Goal: Task Accomplishment & Management: Manage account settings

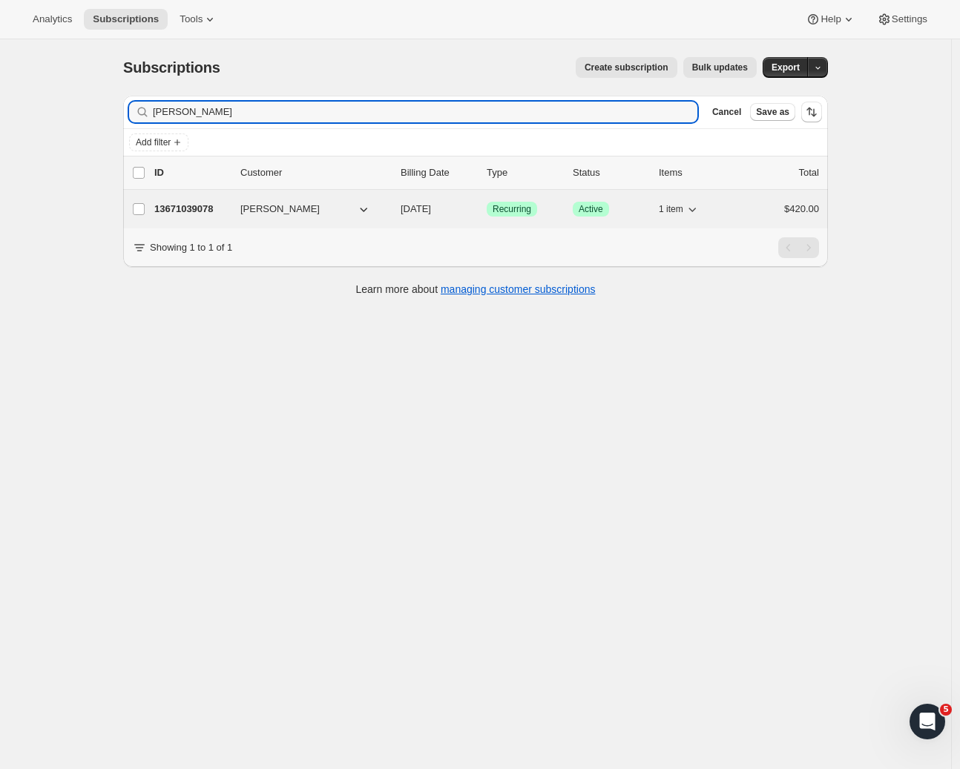
type input "[PERSON_NAME]"
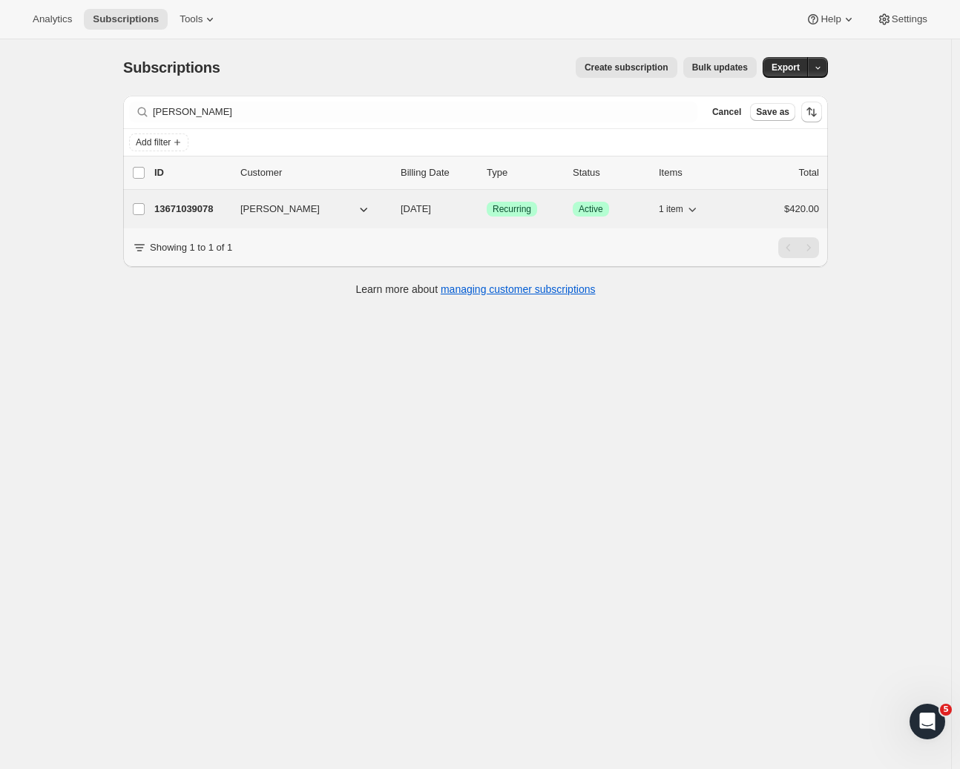
click at [189, 210] on p "13671039078" at bounding box center [191, 209] width 74 height 15
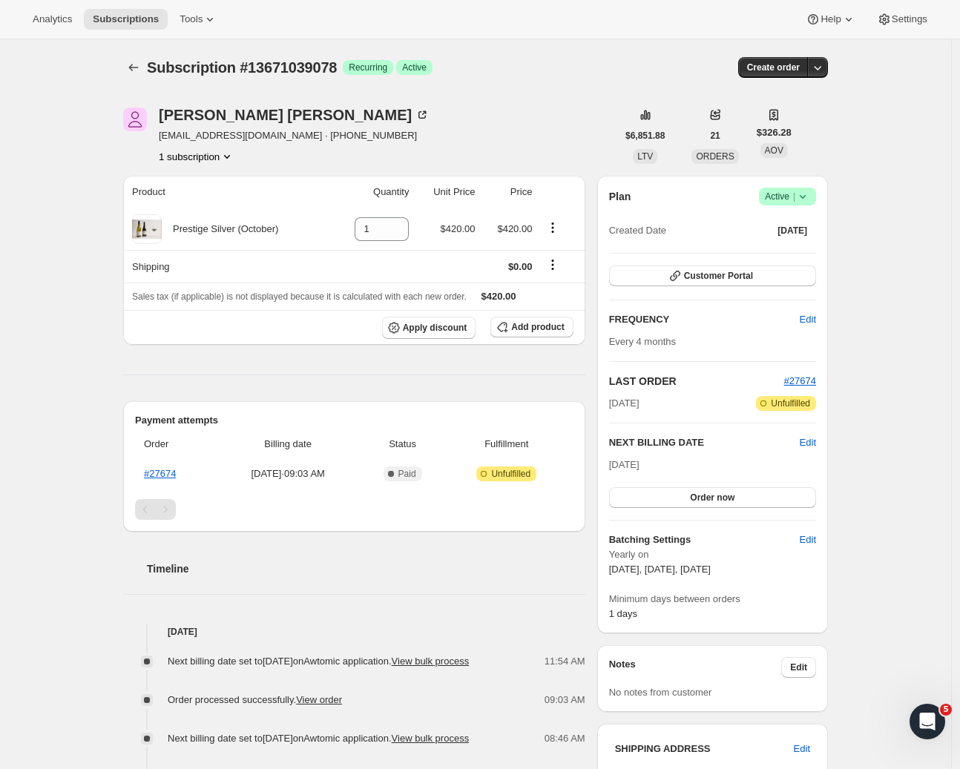
click at [806, 196] on icon at bounding box center [803, 197] width 6 height 4
click at [785, 251] on span "Cancel subscription" at bounding box center [787, 251] width 84 height 11
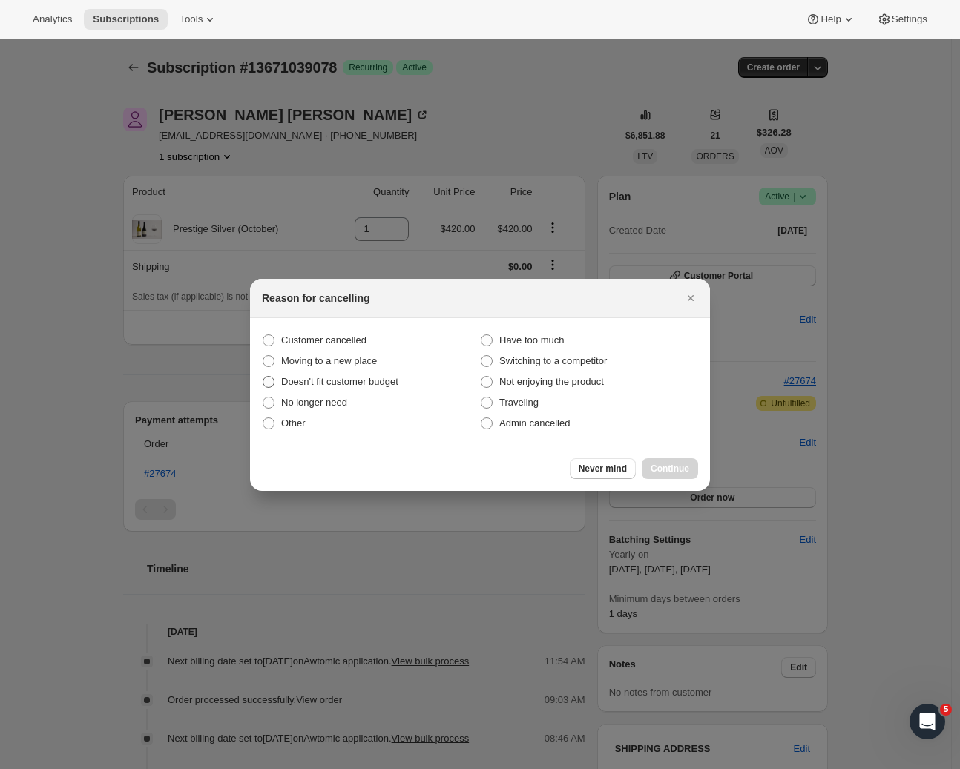
click at [271, 386] on span ":rbu:" at bounding box center [269, 382] width 12 height 12
click at [263, 377] on input "Doesn't fit customer budget" at bounding box center [263, 376] width 1 height 1
radio input "true"
click at [678, 469] on span "Continue" at bounding box center [670, 469] width 39 height 12
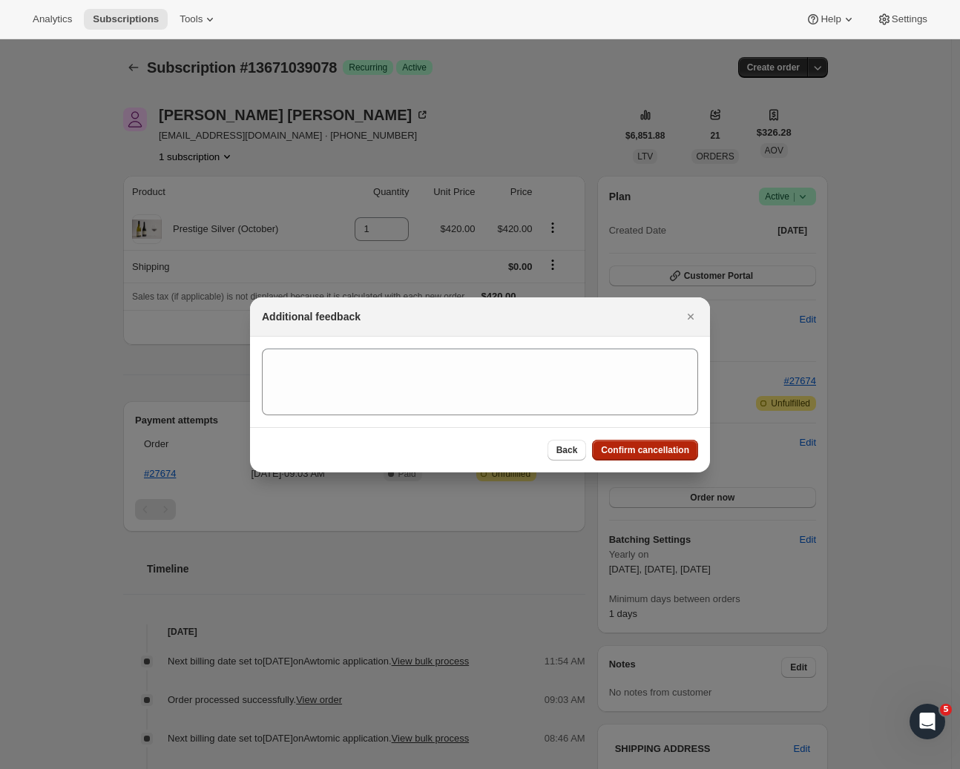
click at [666, 455] on span "Confirm cancellation" at bounding box center [645, 450] width 88 height 12
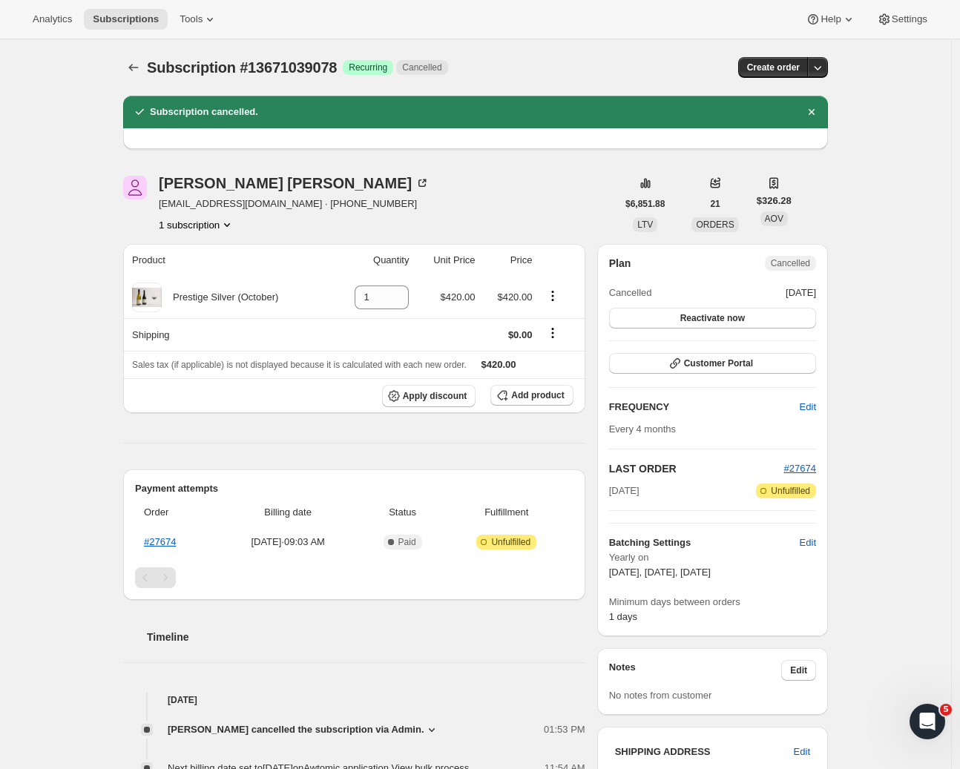
scroll to position [350, 0]
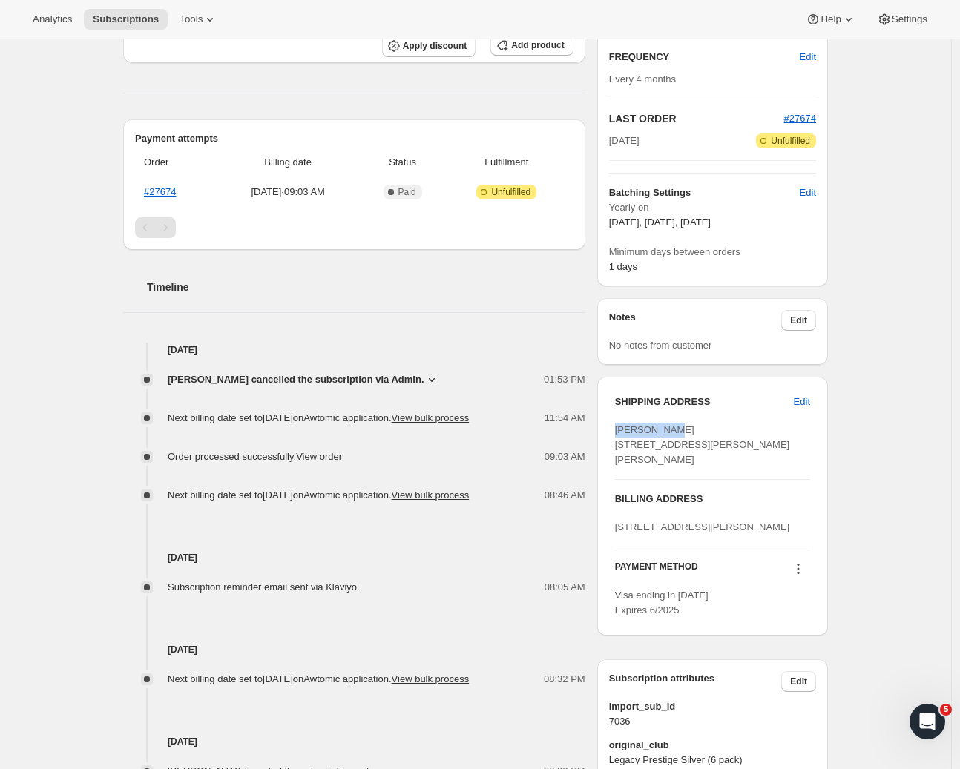
drag, startPoint x: 678, startPoint y: 427, endPoint x: 622, endPoint y: 421, distance: 55.9
click at [622, 421] on div "SHIPPING ADDRESS Edit [PERSON_NAME] [STREET_ADDRESS][PERSON_NAME][PERSON_NAME]" at bounding box center [712, 431] width 195 height 73
copy span "[PERSON_NAME]"
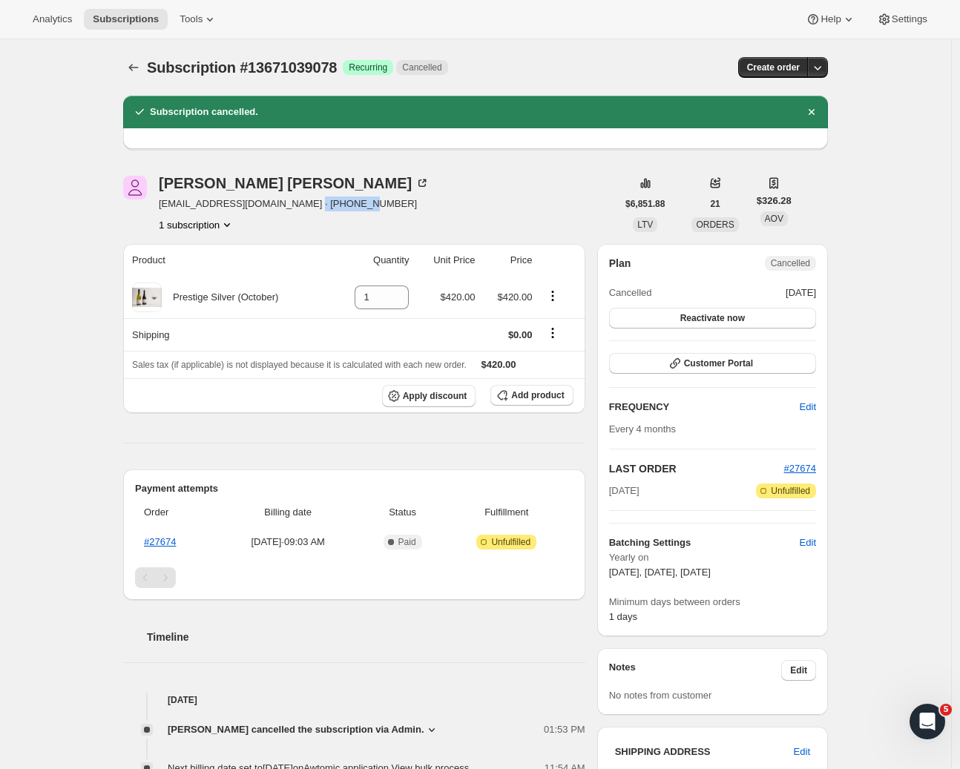
drag, startPoint x: 369, startPoint y: 207, endPoint x: 302, endPoint y: 204, distance: 66.8
click at [302, 204] on div "[PERSON_NAME] [EMAIL_ADDRESS][DOMAIN_NAME] · [PHONE_NUMBER] subscription" at bounding box center [369, 204] width 493 height 56
copy span "6421399153"
drag, startPoint x: 944, startPoint y: 324, endPoint x: 435, endPoint y: 213, distance: 520.1
click at [435, 213] on div "[PERSON_NAME] [EMAIL_ADDRESS][DOMAIN_NAME] · [PHONE_NUMBER] subscription" at bounding box center [369, 204] width 493 height 56
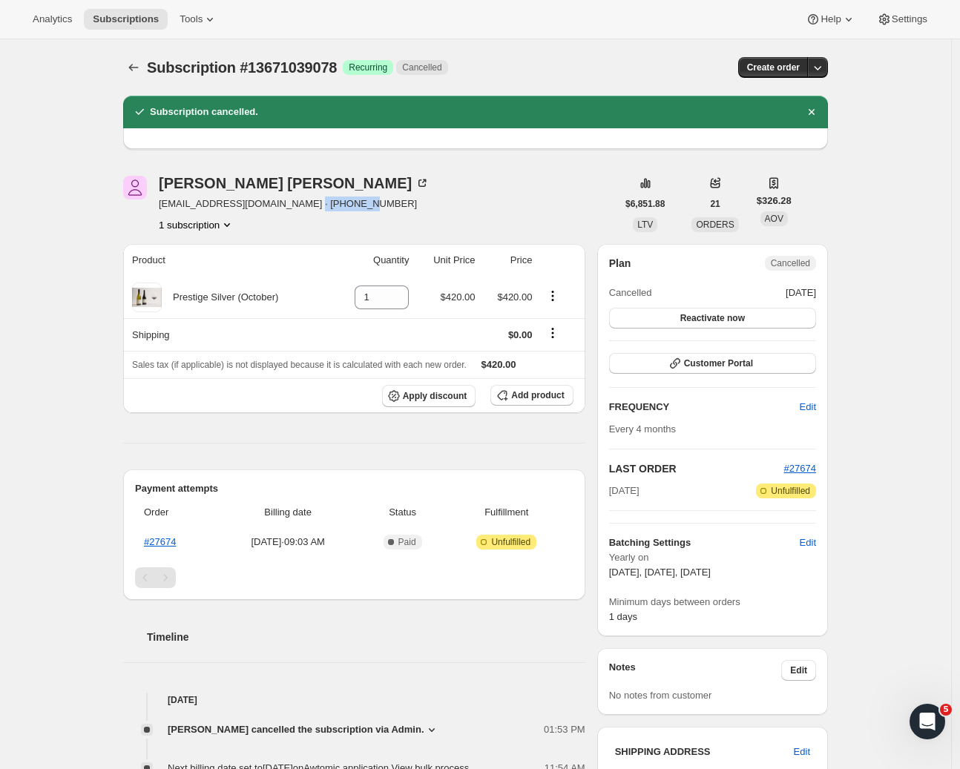
copy span "6421399153"
drag, startPoint x: 286, startPoint y: 203, endPoint x: 159, endPoint y: 203, distance: 127.6
click at [159, 203] on div "[PERSON_NAME] [EMAIL_ADDRESS][DOMAIN_NAME] · [PHONE_NUMBER] subscription" at bounding box center [369, 204] width 493 height 56
copy span "[EMAIL_ADDRESS][DOMAIN_NAME]"
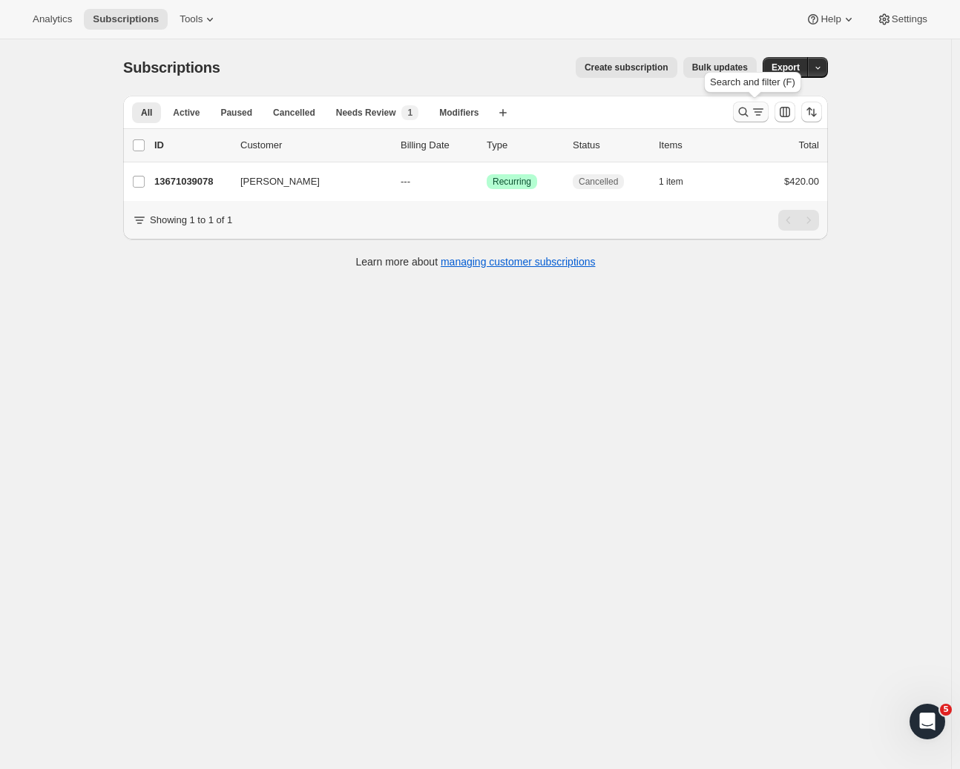
click at [754, 111] on div "Search and filter results" at bounding box center [751, 112] width 30 height 15
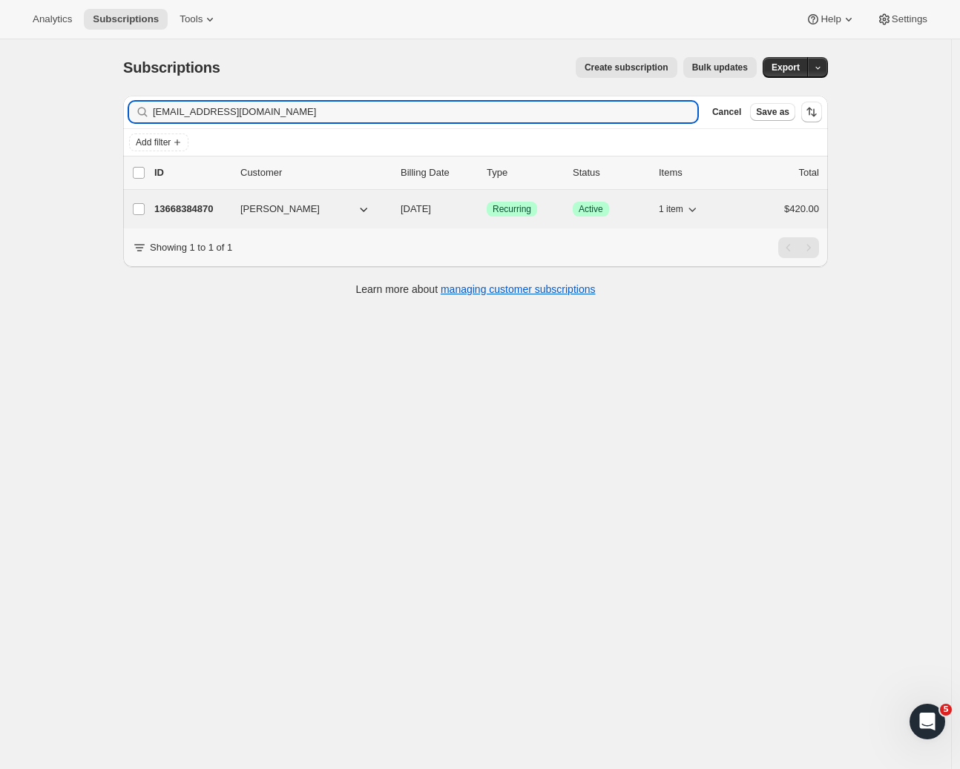
type input "wingnz@outlook.com"
click at [206, 211] on p "13668384870" at bounding box center [191, 209] width 74 height 15
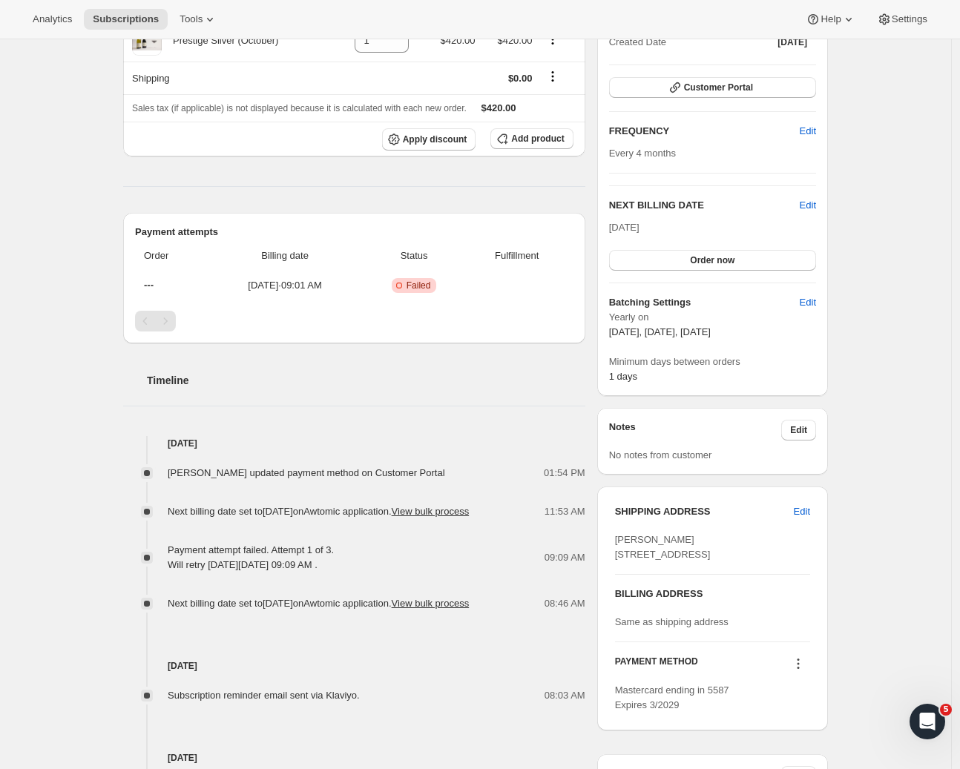
scroll to position [421, 0]
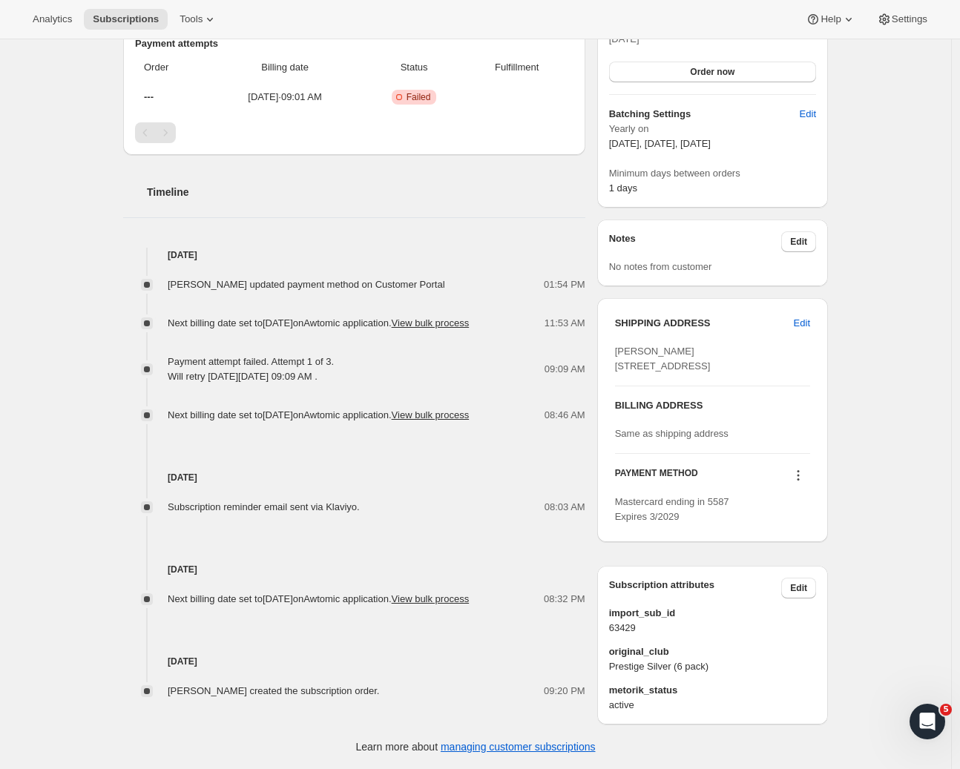
click at [688, 516] on div "Mastercard ending in 5587 Expires 3/2029" at bounding box center [712, 510] width 195 height 30
click at [800, 472] on icon at bounding box center [798, 471] width 2 height 2
click at [783, 570] on span "Select payment method" at bounding box center [798, 575] width 102 height 11
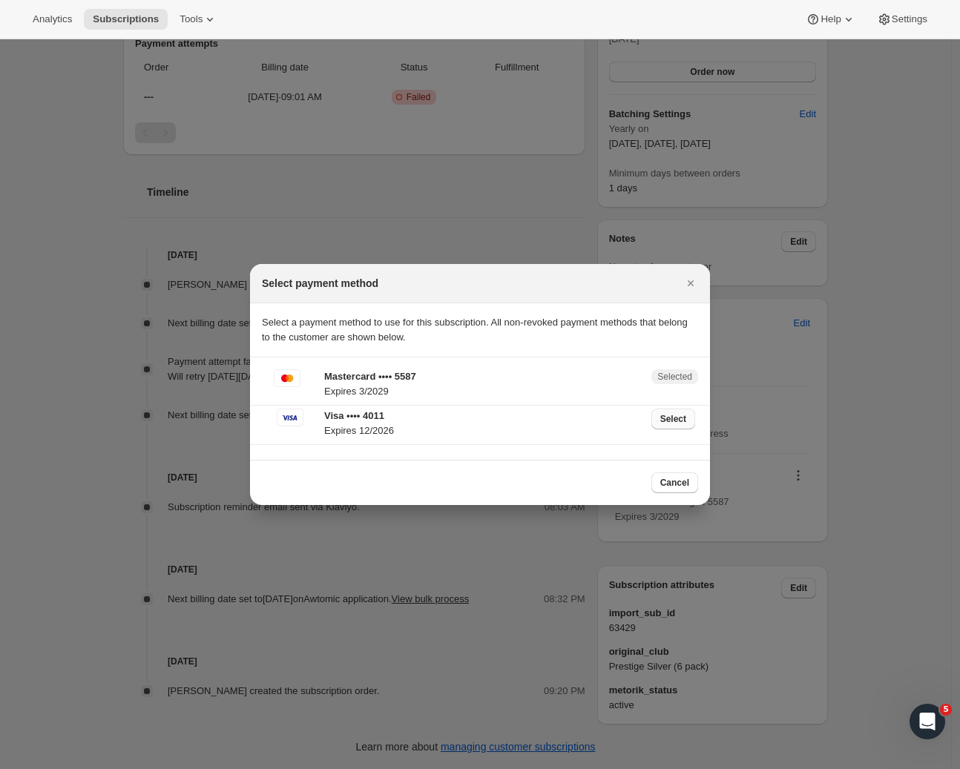
click at [674, 424] on span "Select" at bounding box center [673, 419] width 26 height 12
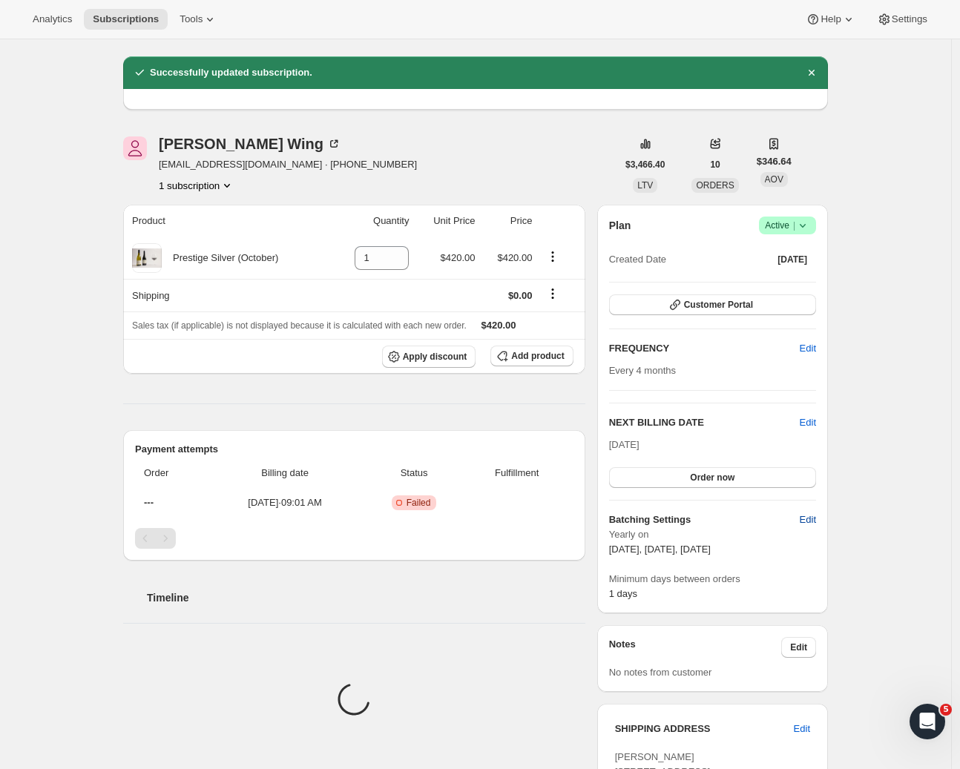
scroll to position [489, 0]
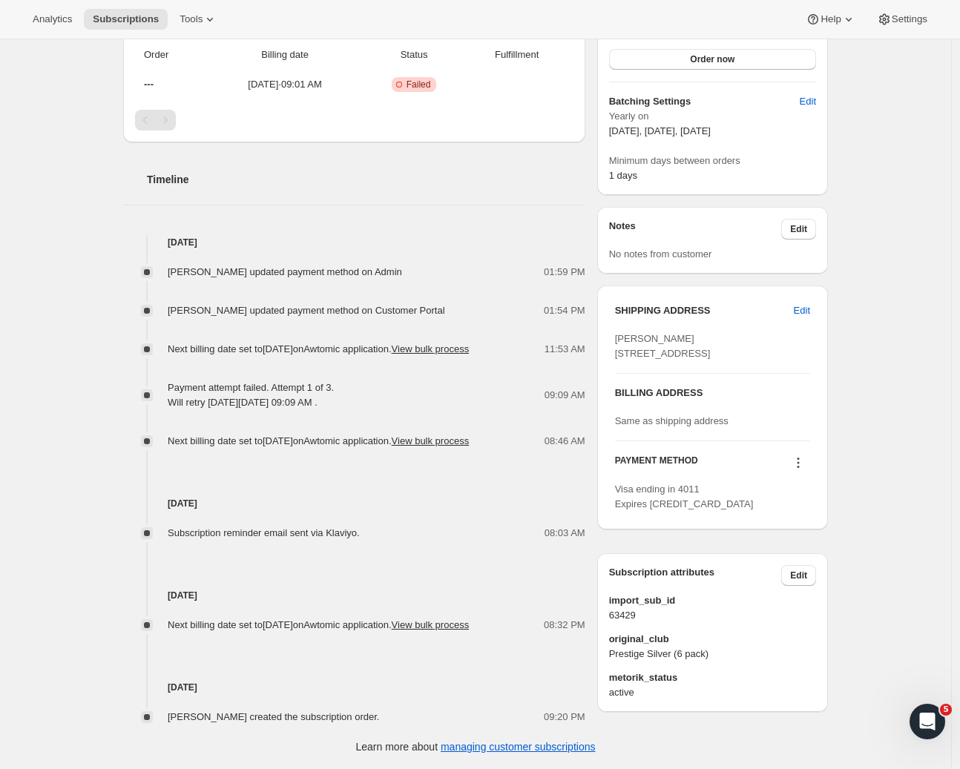
click at [803, 470] on icon at bounding box center [798, 462] width 15 height 15
click at [790, 557] on span "Select payment method" at bounding box center [798, 562] width 102 height 11
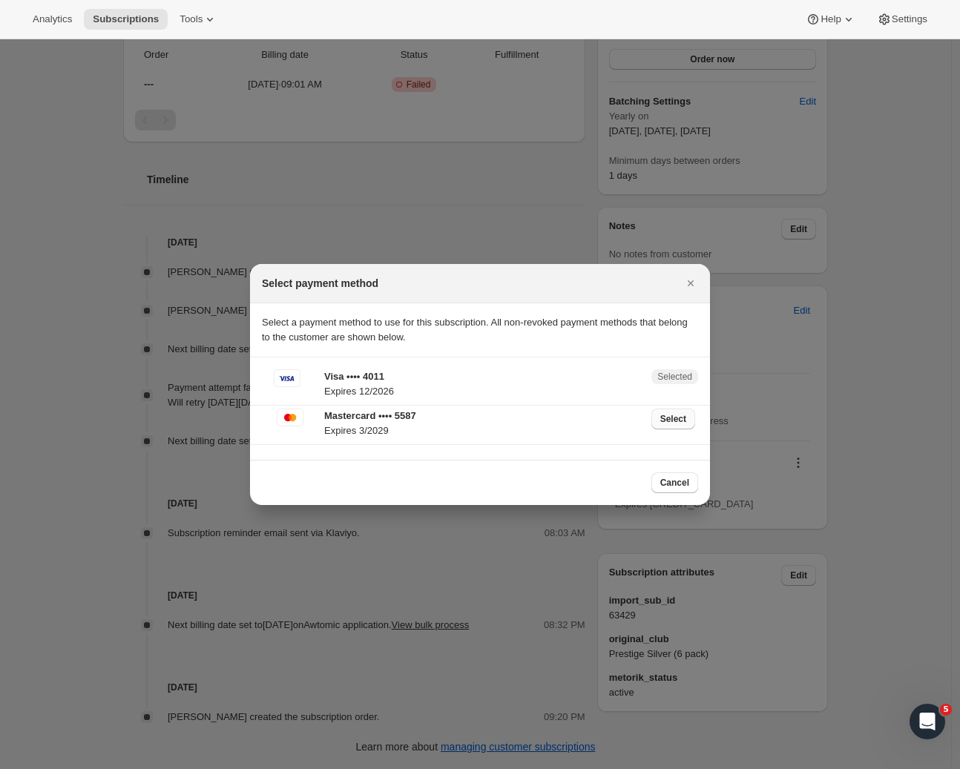
click at [670, 421] on span "Select" at bounding box center [673, 419] width 26 height 12
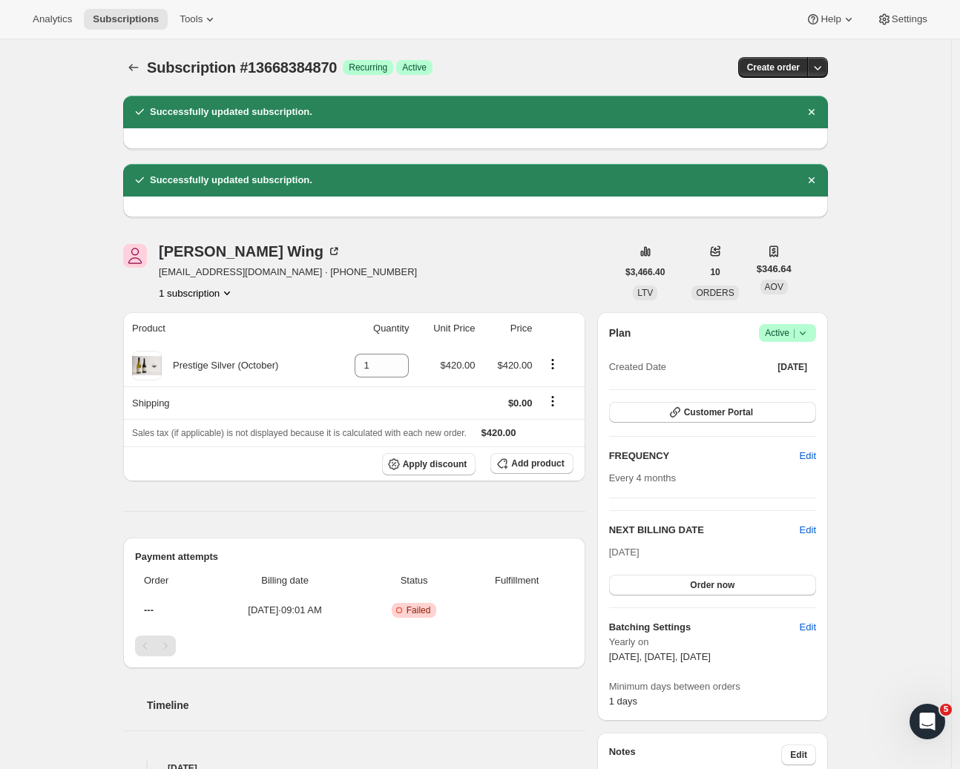
scroll to position [30, 0]
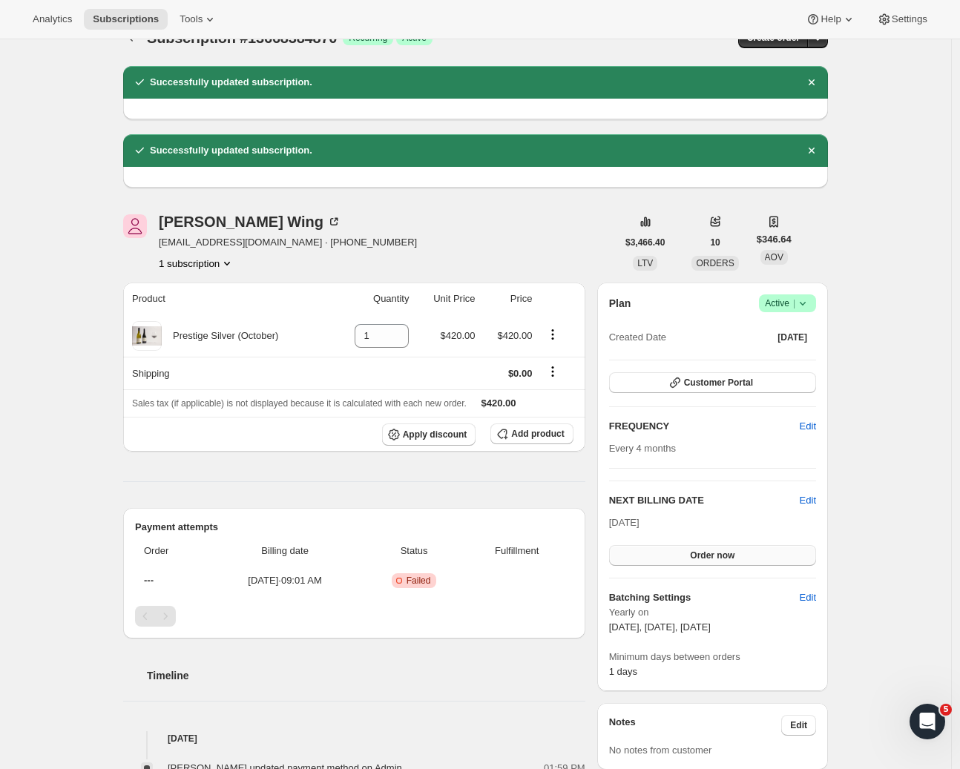
click at [725, 553] on span "Order now" at bounding box center [712, 556] width 45 height 12
click at [682, 555] on button "Click to confirm" at bounding box center [712, 555] width 207 height 21
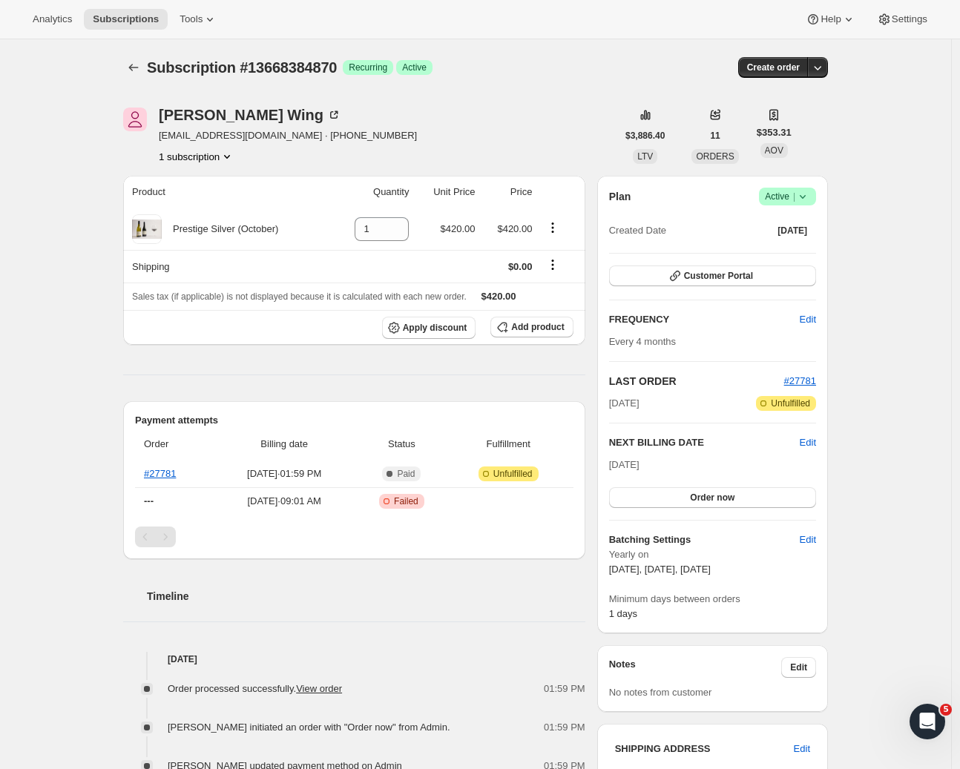
click at [576, 61] on div "Subscription #13668384870 Success Recurring Success Active" at bounding box center [361, 67] width 429 height 21
click at [138, 71] on icon "Subscriptions" at bounding box center [133, 67] width 15 height 15
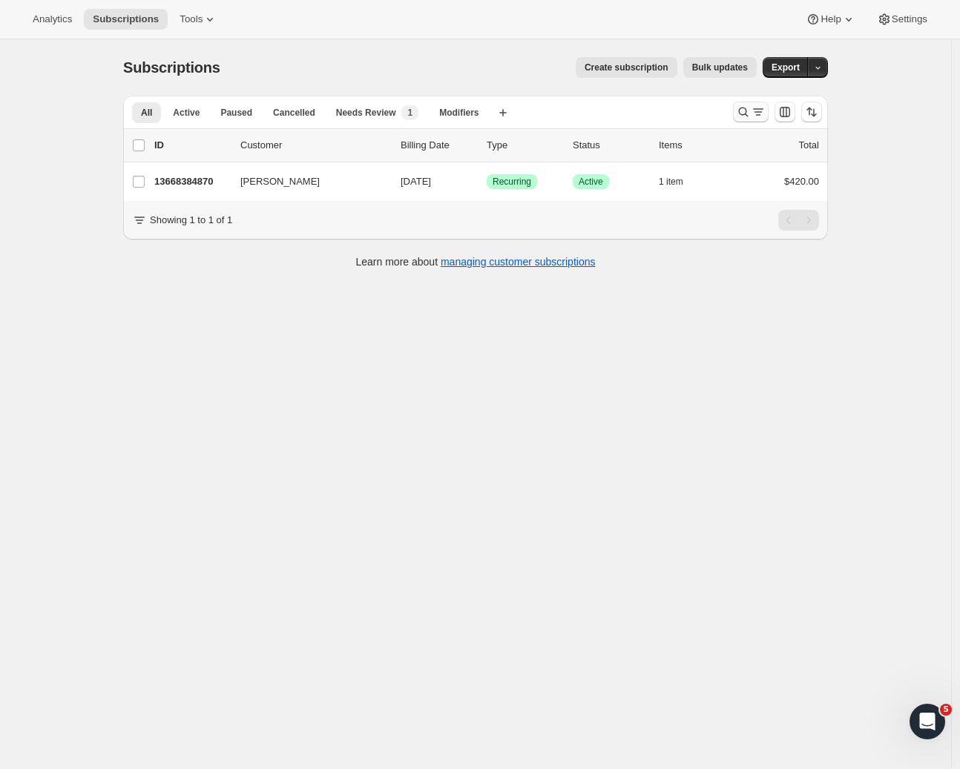
click at [748, 113] on icon "Search and filter results" at bounding box center [743, 112] width 15 height 15
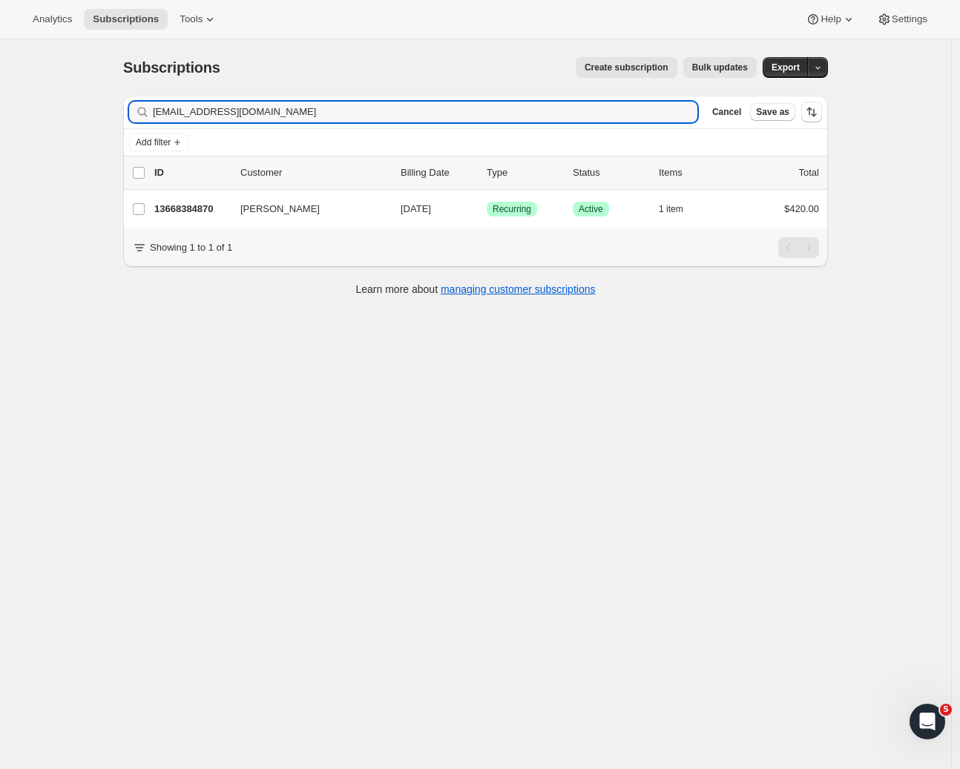
drag, startPoint x: 197, startPoint y: 106, endPoint x: 102, endPoint y: 102, distance: 95.0
click at [102, 102] on div "Subscriptions. This page is ready Subscriptions Create subscription Bulk update…" at bounding box center [475, 423] width 951 height 769
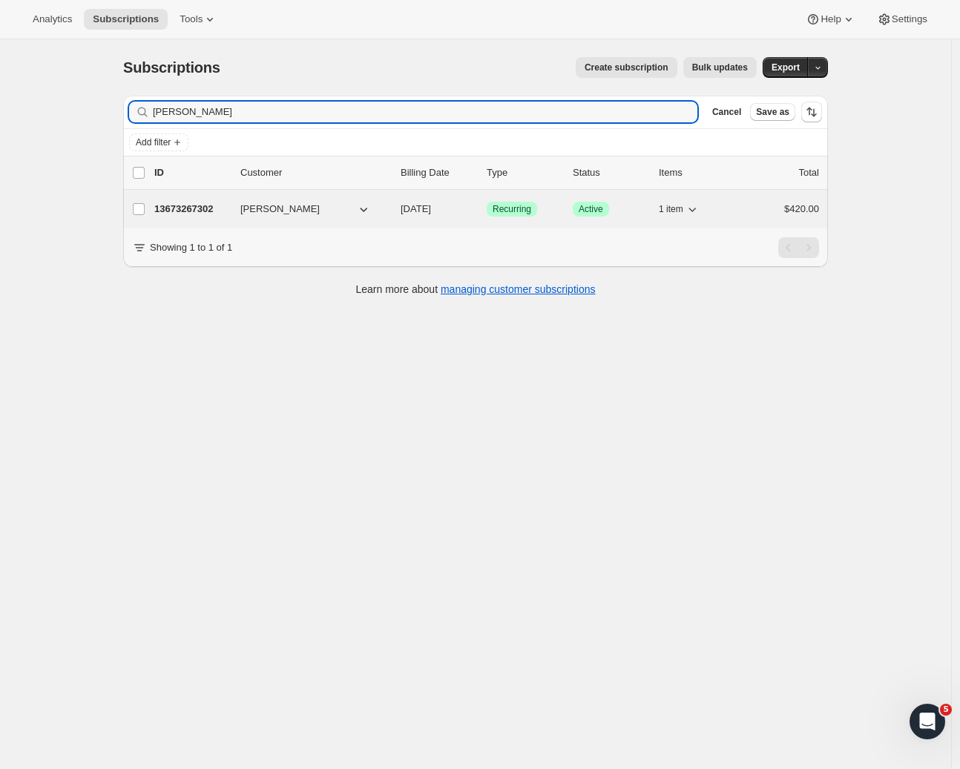
type input "Michelle O'Sullivan"
click at [217, 205] on p "13673267302" at bounding box center [191, 209] width 74 height 15
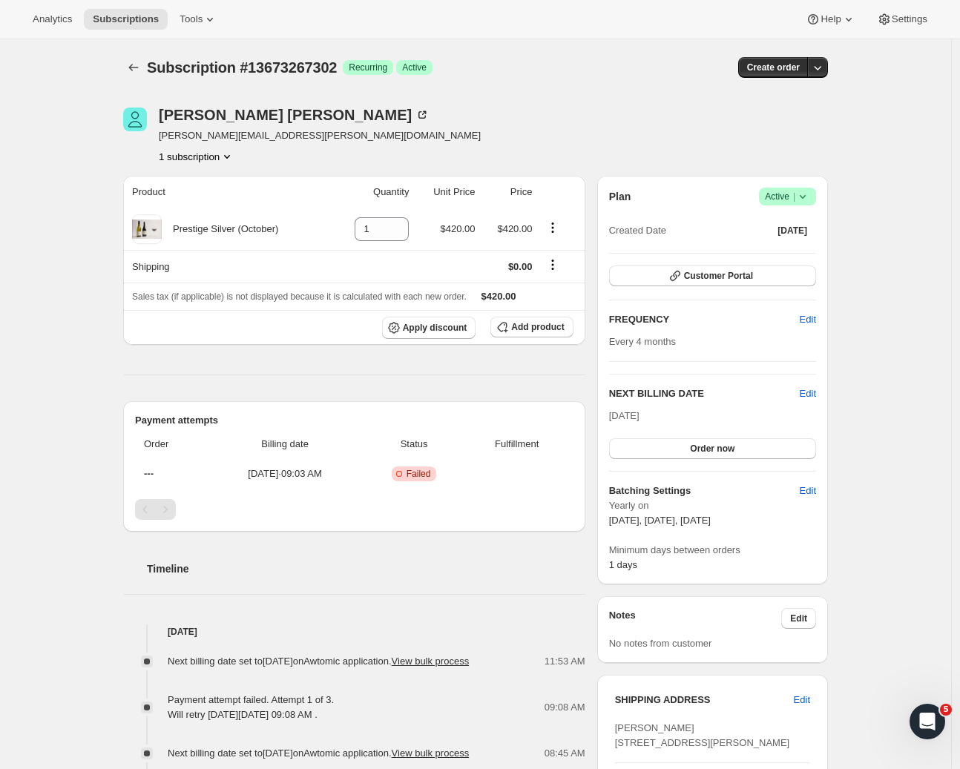
scroll to position [421, 0]
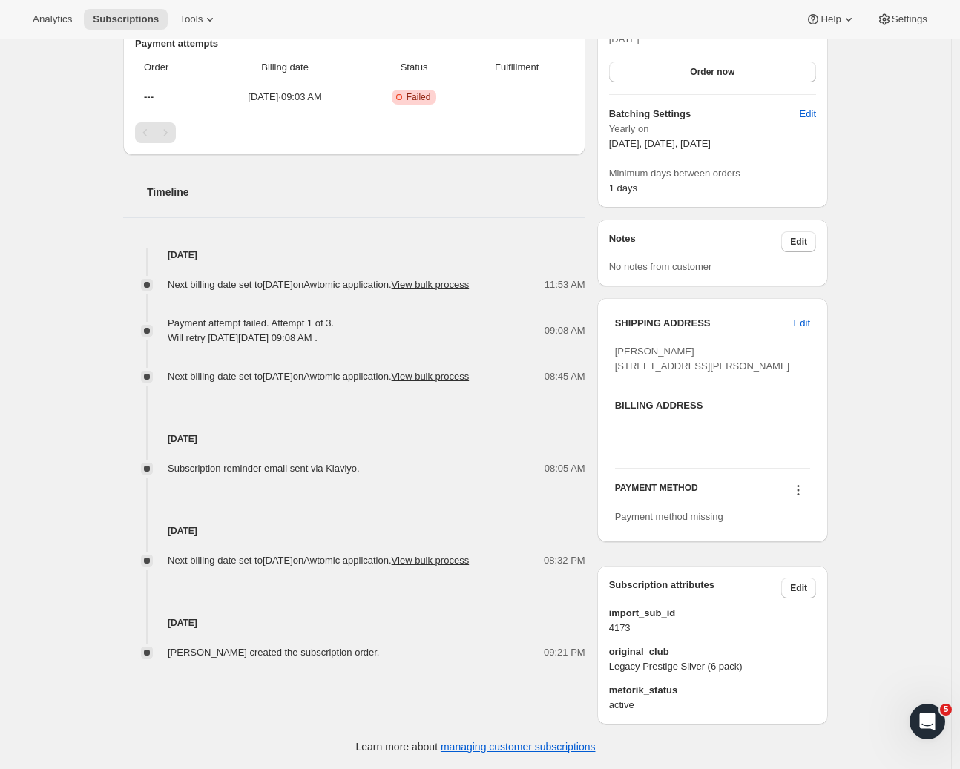
click at [803, 492] on icon at bounding box center [798, 490] width 15 height 15
click at [794, 559] on span "Select payment method" at bounding box center [799, 564] width 102 height 11
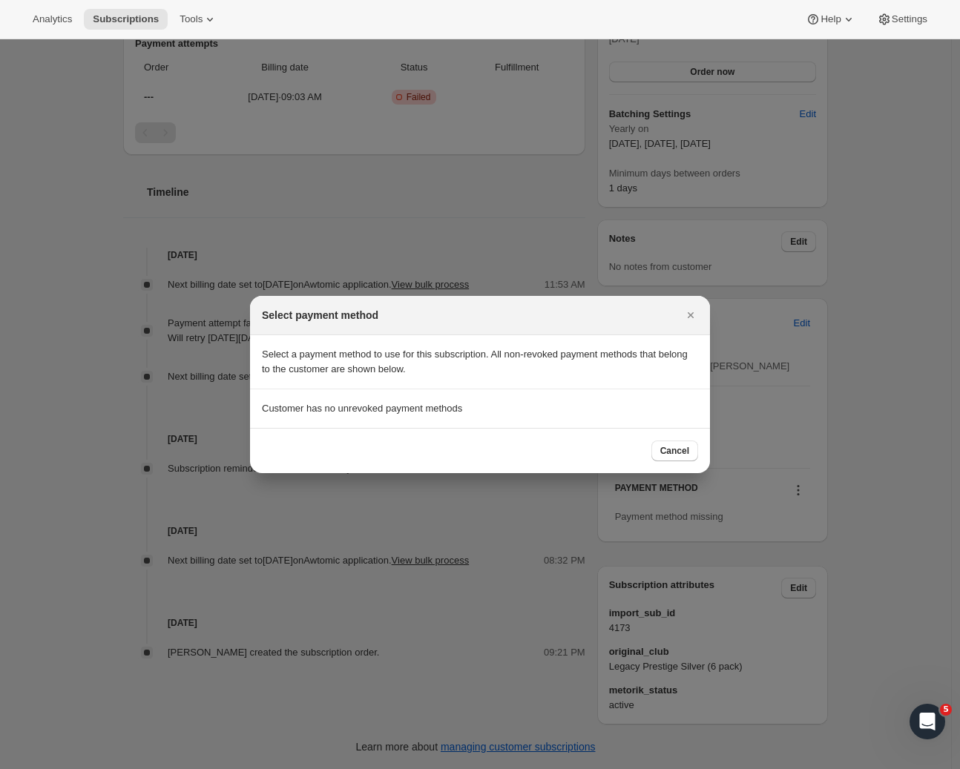
click at [294, 409] on p "Customer has no unrevoked payment methods" at bounding box center [480, 408] width 436 height 15
click at [435, 415] on p "Customer has no unrevoked payment methods" at bounding box center [480, 408] width 436 height 15
drag, startPoint x: 445, startPoint y: 409, endPoint x: 278, endPoint y: 392, distance: 167.8
click at [278, 392] on section "Customer has no unrevoked payment methods" at bounding box center [480, 408] width 460 height 39
click at [593, 404] on p "Customer has no unrevoked payment methods" at bounding box center [480, 408] width 436 height 15
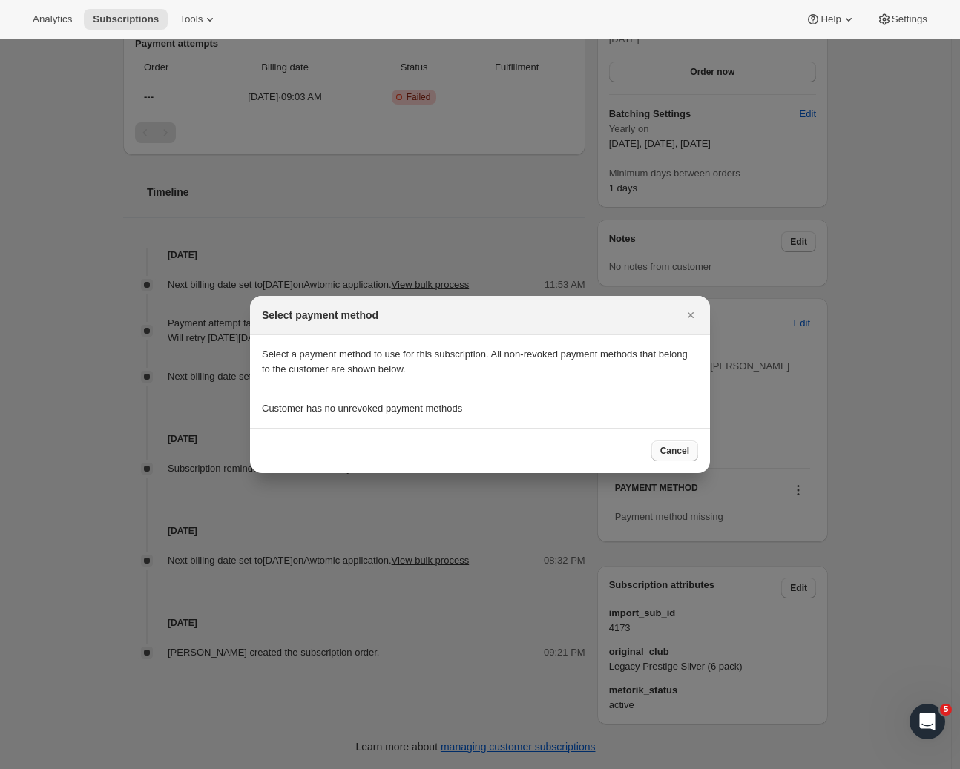
click at [668, 449] on span "Cancel" at bounding box center [674, 451] width 29 height 12
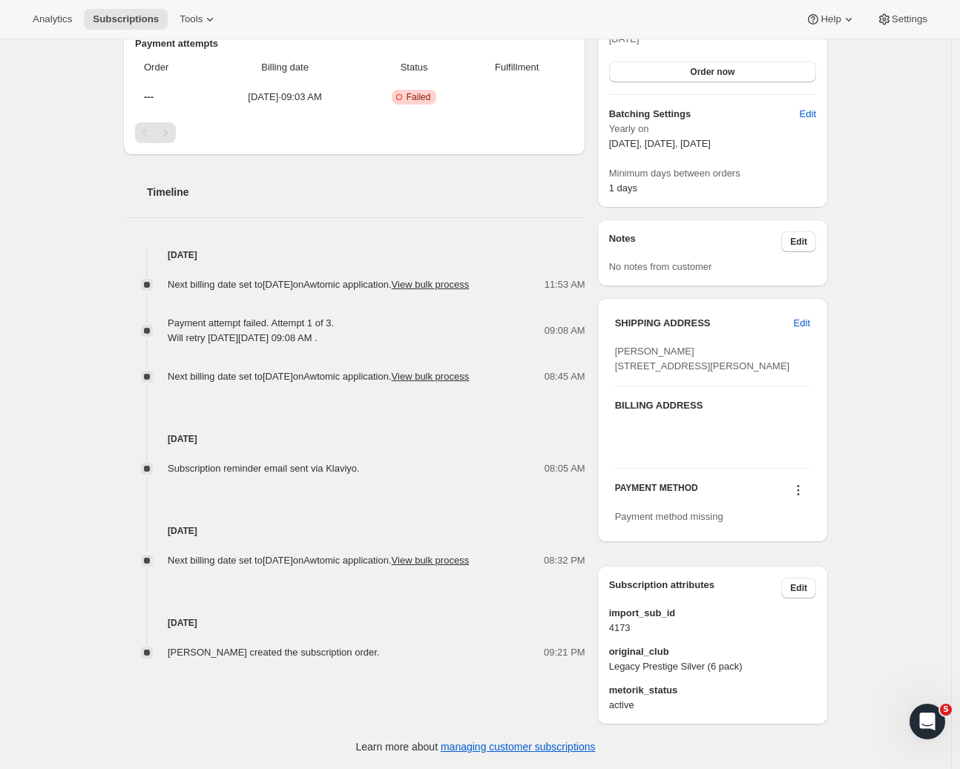
scroll to position [0, 0]
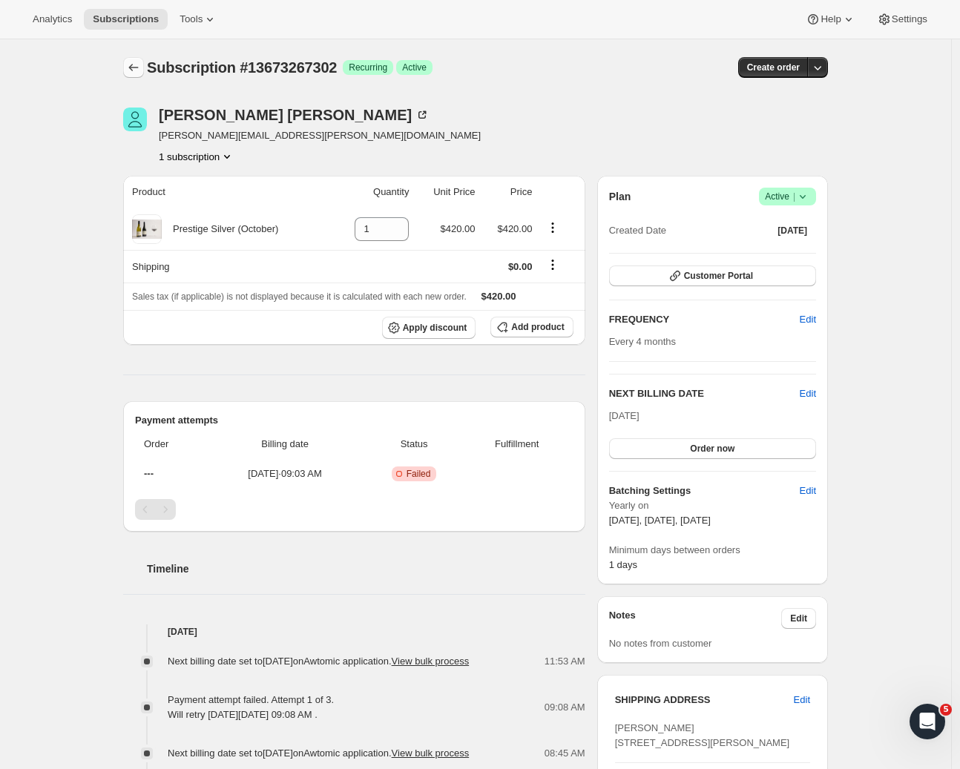
click at [136, 70] on icon "Subscriptions" at bounding box center [134, 67] width 10 height 7
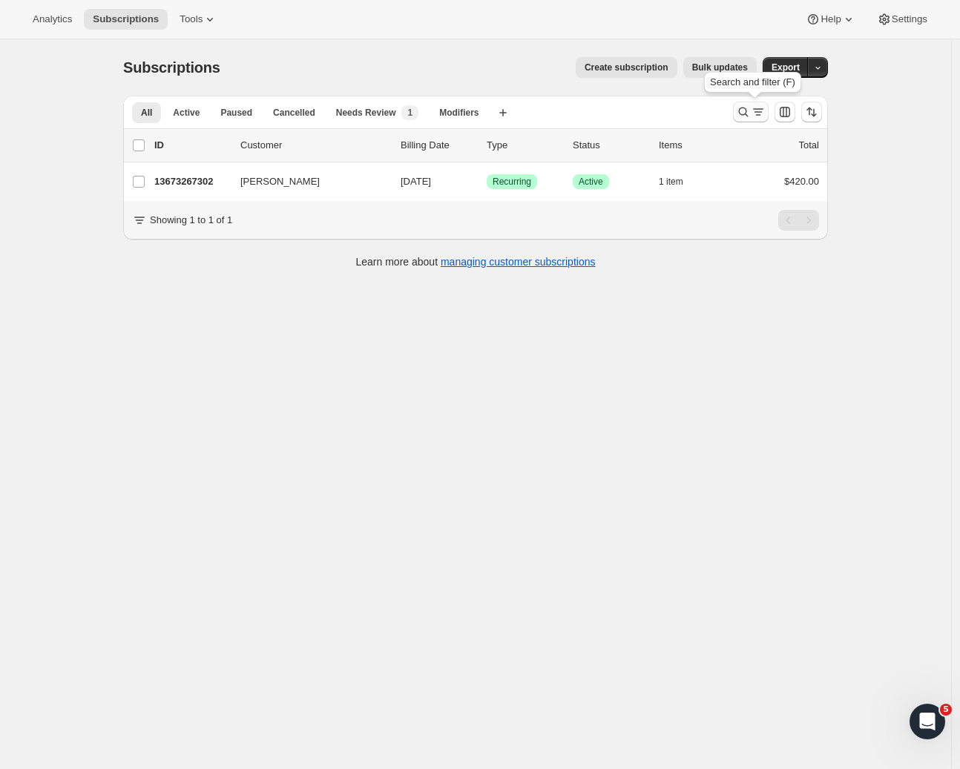
click at [745, 111] on icon "Search and filter results" at bounding box center [743, 112] width 15 height 15
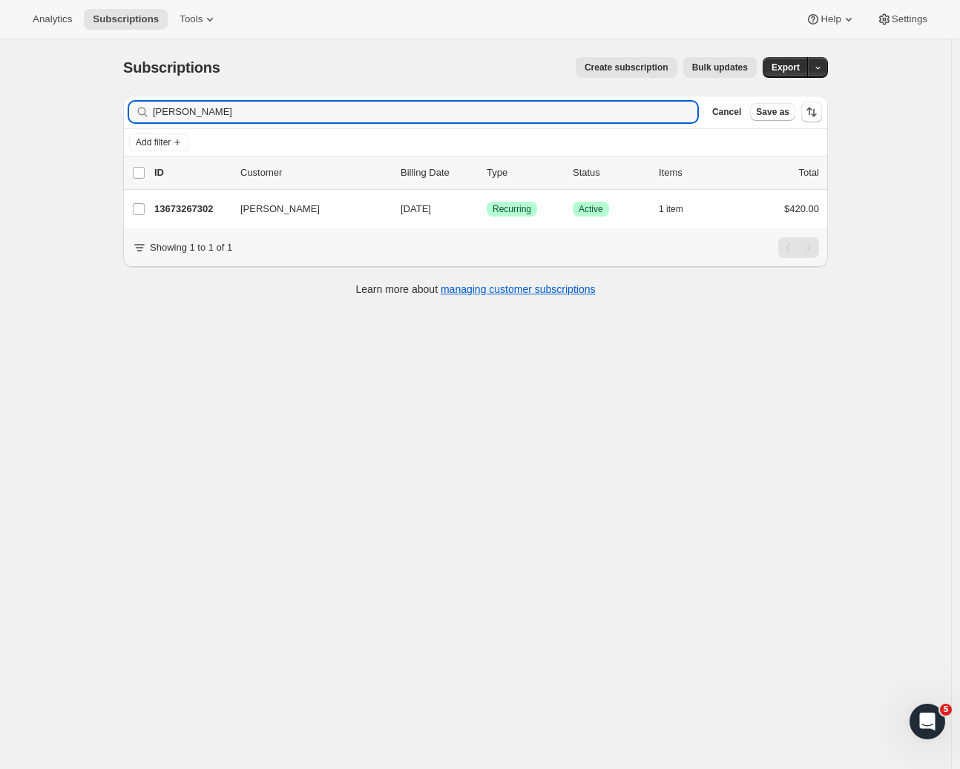
drag, startPoint x: 276, startPoint y: 114, endPoint x: 122, endPoint y: 92, distance: 155.9
click at [122, 92] on div "Filter subscribers Michelle O'Sullivan Clear Cancel Save as Add filter 0 select…" at bounding box center [469, 198] width 717 height 228
drag, startPoint x: 206, startPoint y: 106, endPoint x: 142, endPoint y: 98, distance: 65.0
click at [136, 102] on div "Paul maw Clear" at bounding box center [413, 112] width 568 height 21
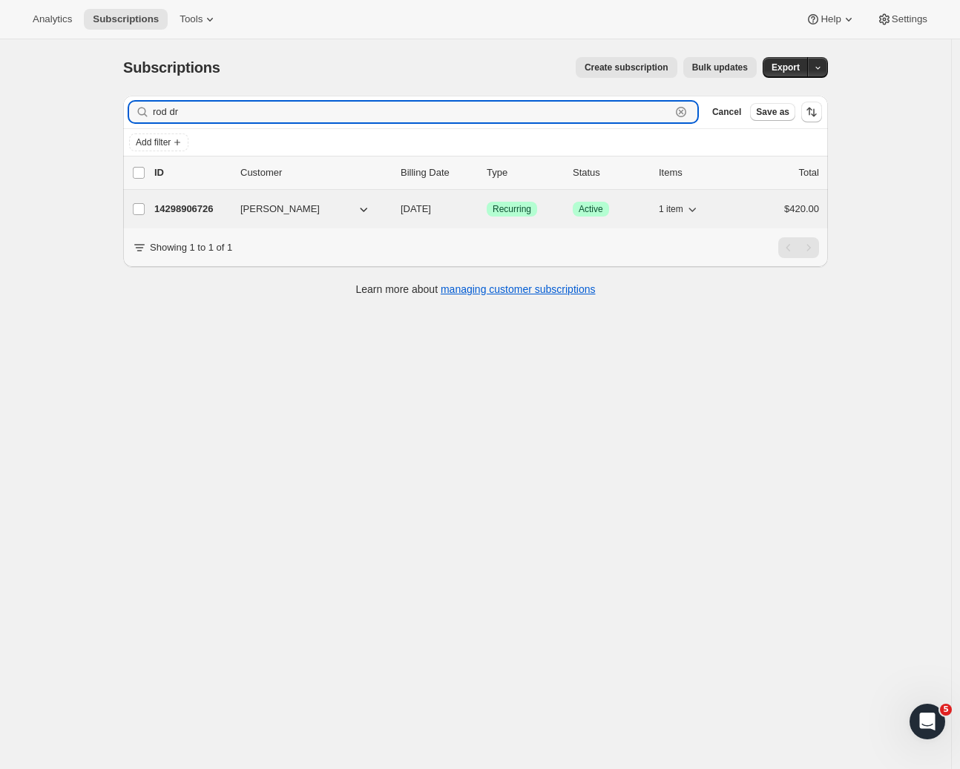
type input "rod dr"
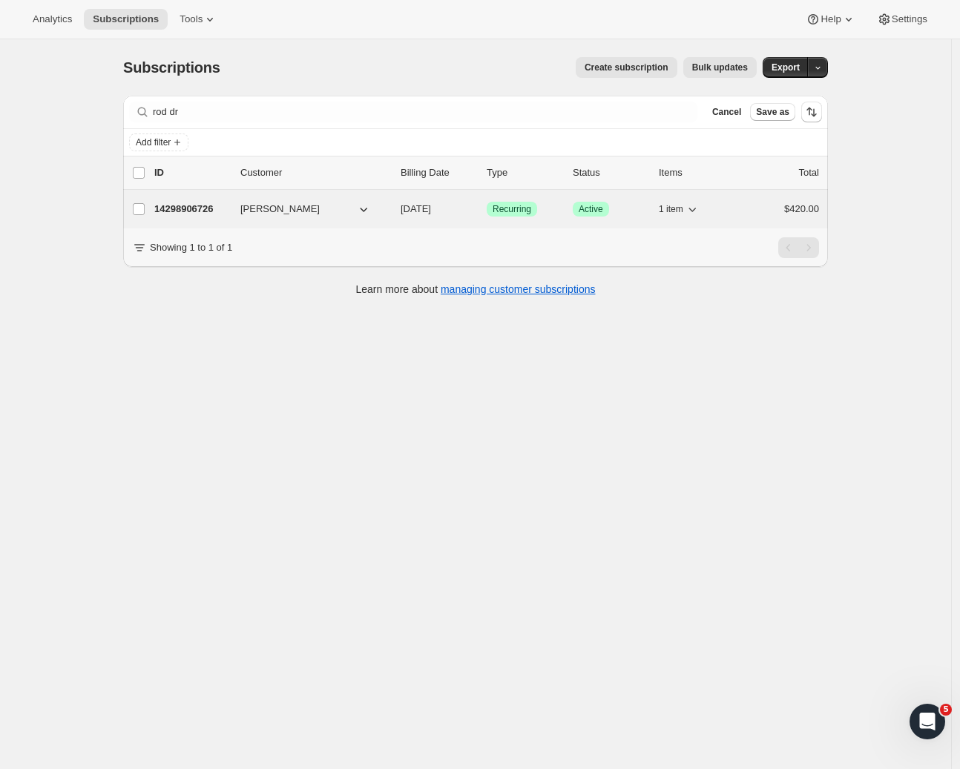
click at [191, 211] on p "14298906726" at bounding box center [191, 209] width 74 height 15
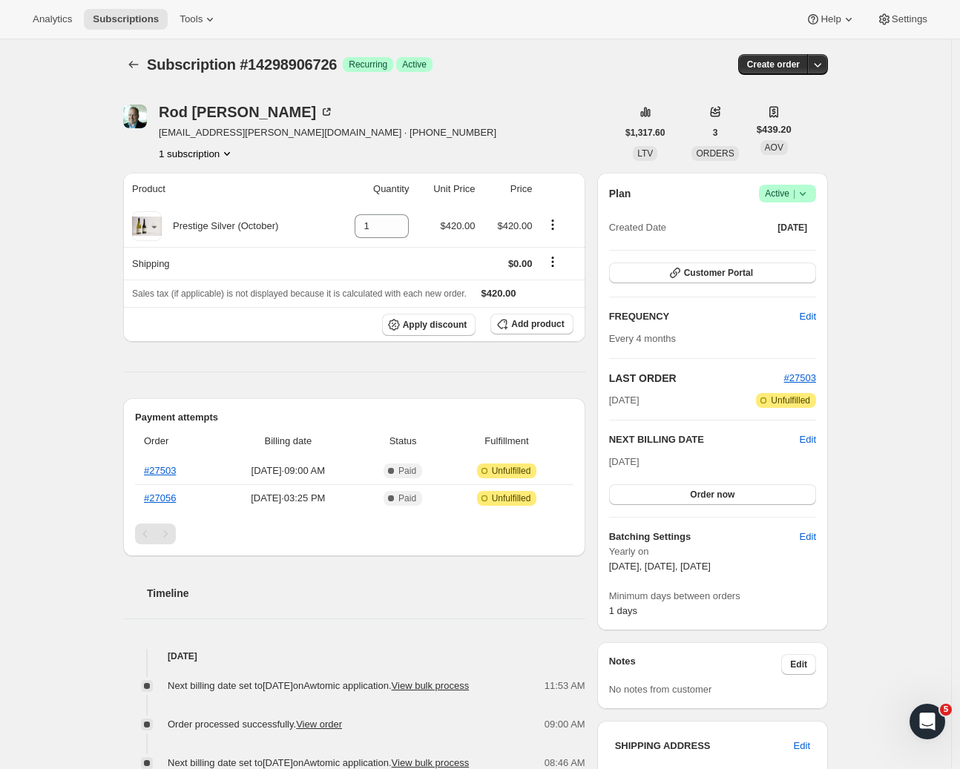
scroll to position [432, 0]
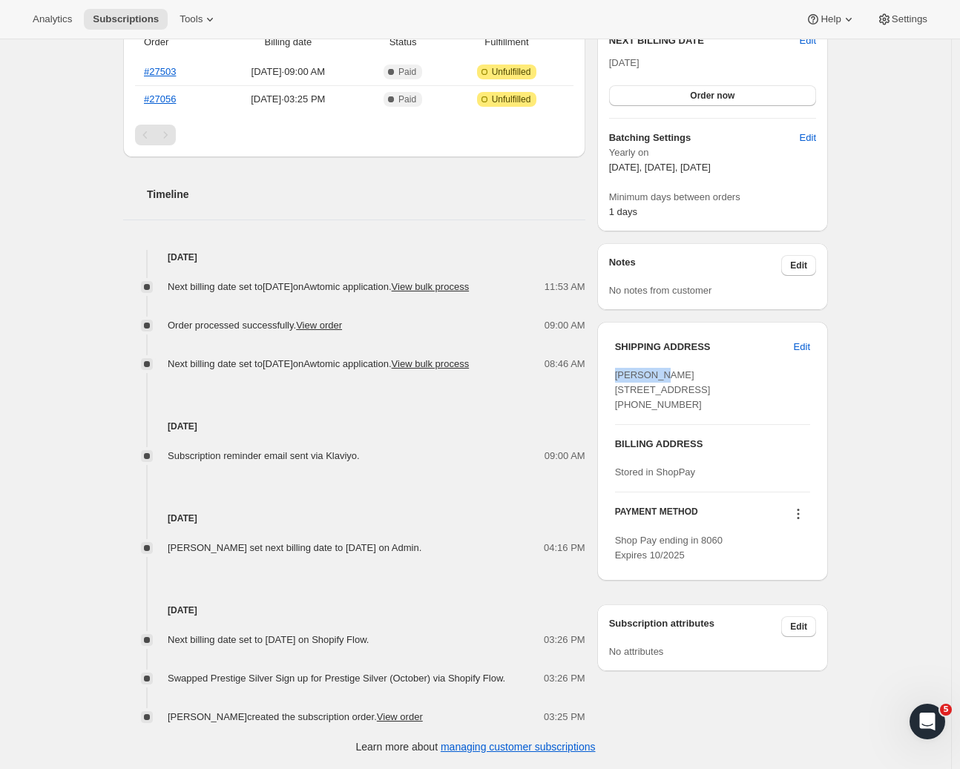
drag, startPoint x: 674, startPoint y: 346, endPoint x: 617, endPoint y: 341, distance: 56.6
click at [617, 341] on div "SHIPPING ADDRESS Edit Rod Drury 471 Speargrass Flat Road Speargrass Flat OTA, 9…" at bounding box center [712, 451] width 231 height 259
copy span "Rod Drury"
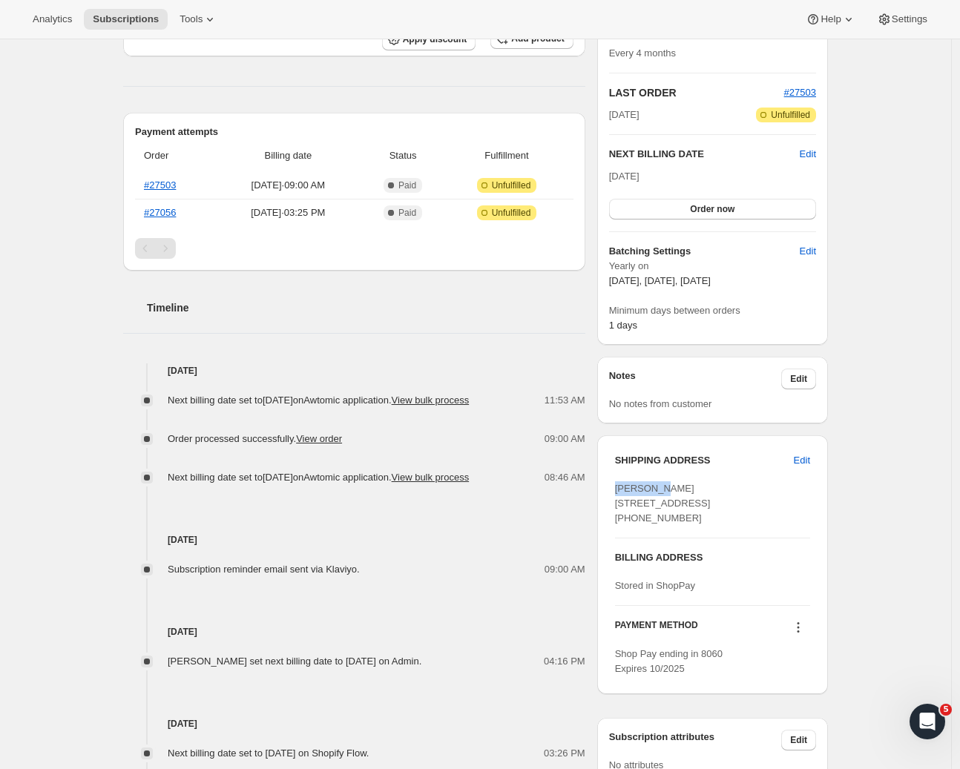
drag, startPoint x: 685, startPoint y: 547, endPoint x: 619, endPoint y: 550, distance: 65.3
click at [619, 526] on div "Rod Drury 471 Speargrass Flat Road Speargrass Flat OTA, 9371 New Zealand +64276…" at bounding box center [712, 503] width 195 height 45
copy span "+64276000007"
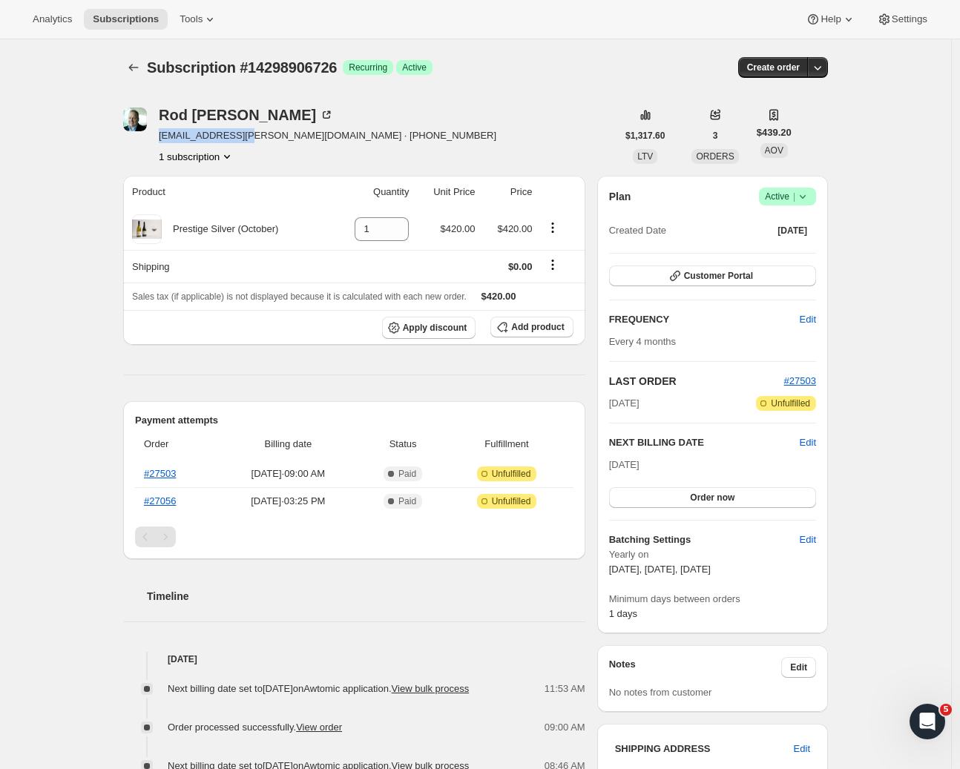
drag, startPoint x: 244, startPoint y: 137, endPoint x: 158, endPoint y: 134, distance: 86.1
click at [158, 134] on div "Rod Drury rod@drury.net.nz · +64276000007 1 subscription" at bounding box center [369, 136] width 493 height 56
copy span "rod@drury.net.nz"
click at [810, 199] on icon at bounding box center [802, 196] width 15 height 15
click at [783, 254] on span "Cancel subscription" at bounding box center [787, 251] width 84 height 11
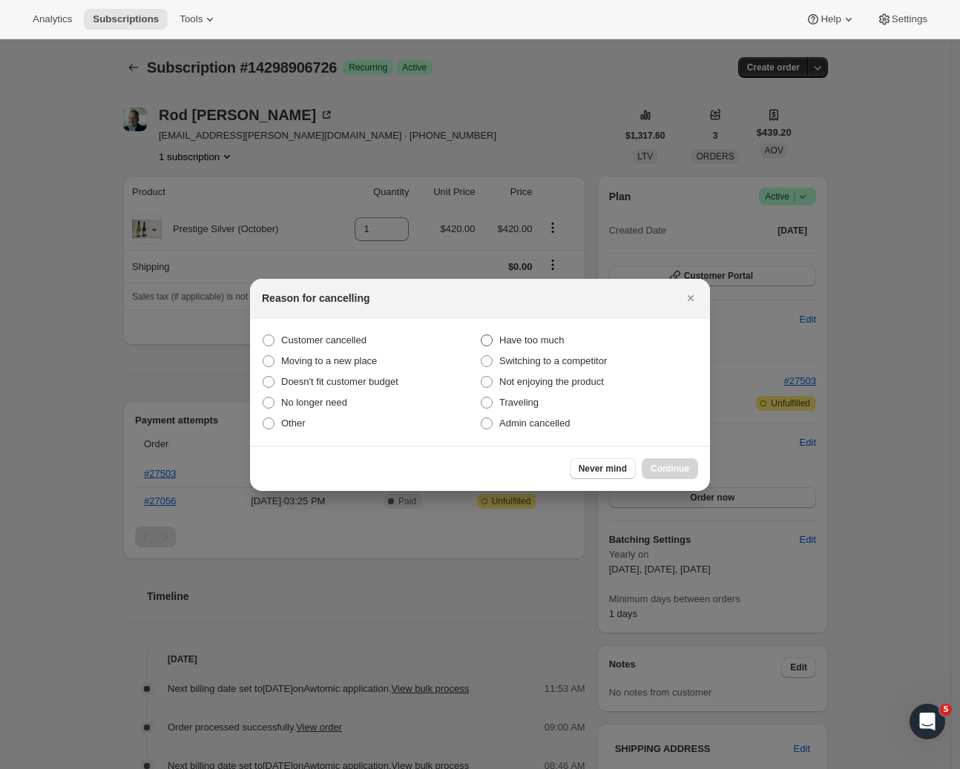
click at [487, 343] on span ":rg3:" at bounding box center [487, 341] width 12 height 12
click at [481, 335] on input "Have too much" at bounding box center [481, 335] width 1 height 1
radio input "true"
click at [664, 465] on span "Continue" at bounding box center [670, 469] width 39 height 12
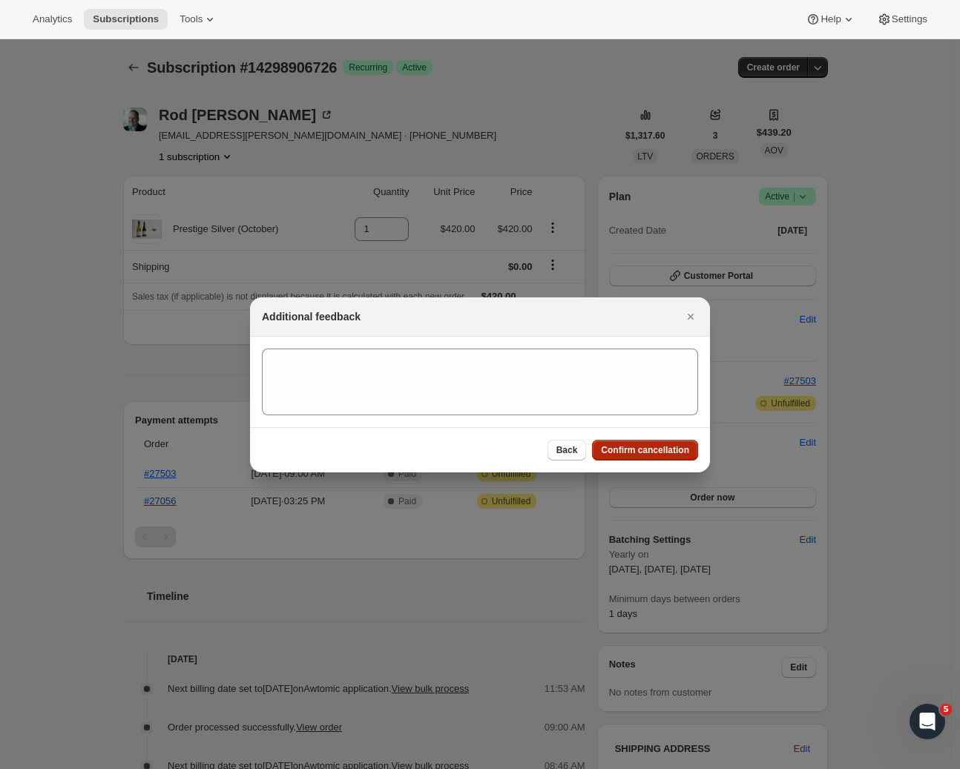
click at [659, 452] on span "Confirm cancellation" at bounding box center [645, 450] width 88 height 12
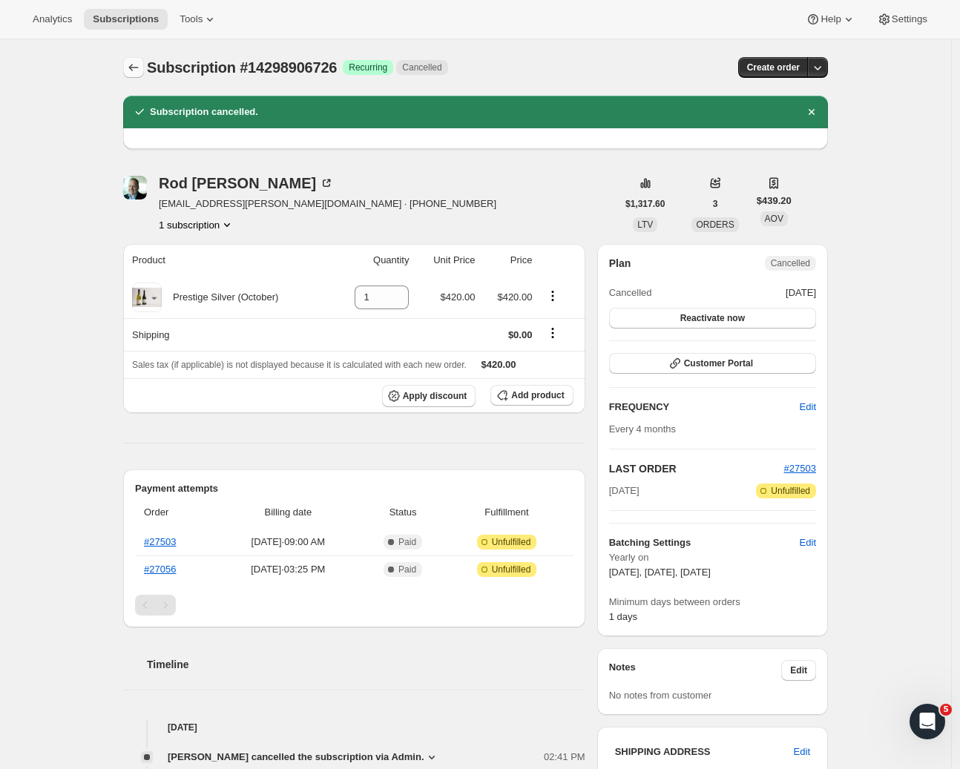
click at [138, 69] on icon "Subscriptions" at bounding box center [133, 67] width 15 height 15
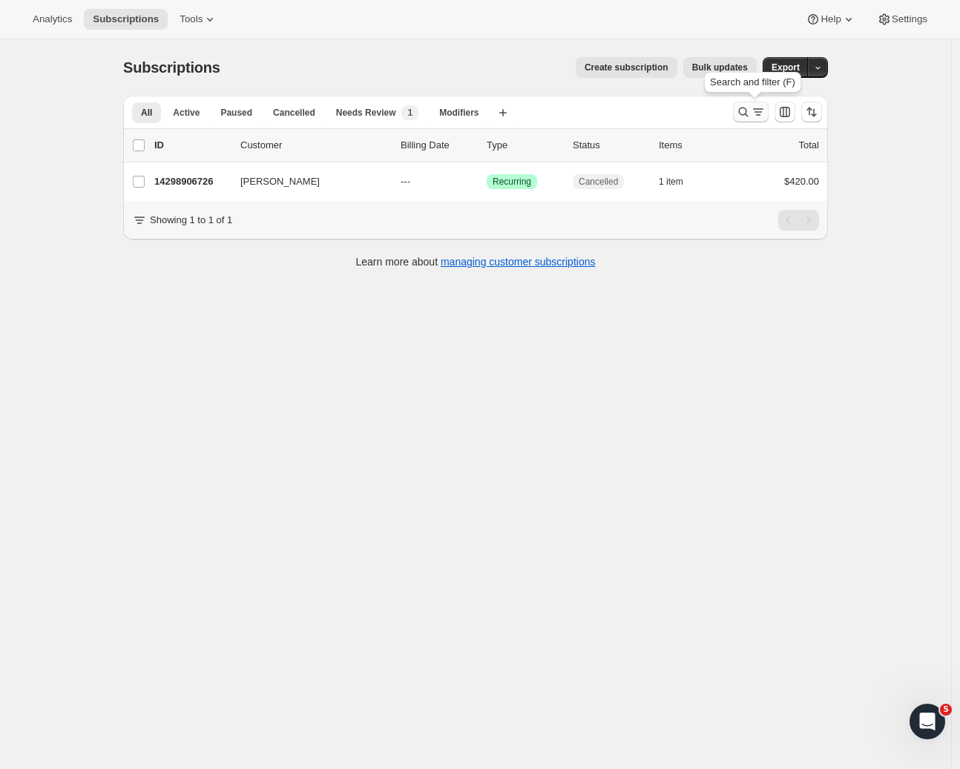
click at [765, 116] on icon "Search and filter results" at bounding box center [758, 112] width 15 height 15
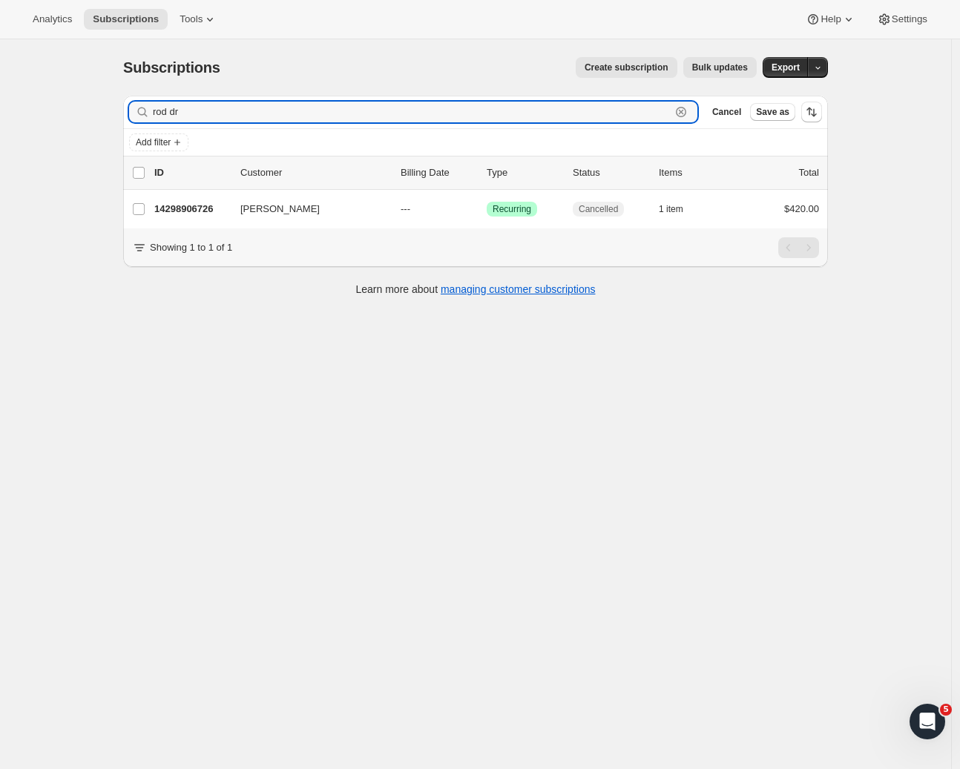
drag, startPoint x: 207, startPoint y: 108, endPoint x: 103, endPoint y: 107, distance: 103.8
click at [103, 107] on div "Subscriptions. This page is ready Subscriptions Create subscription Bulk update…" at bounding box center [475, 423] width 951 height 769
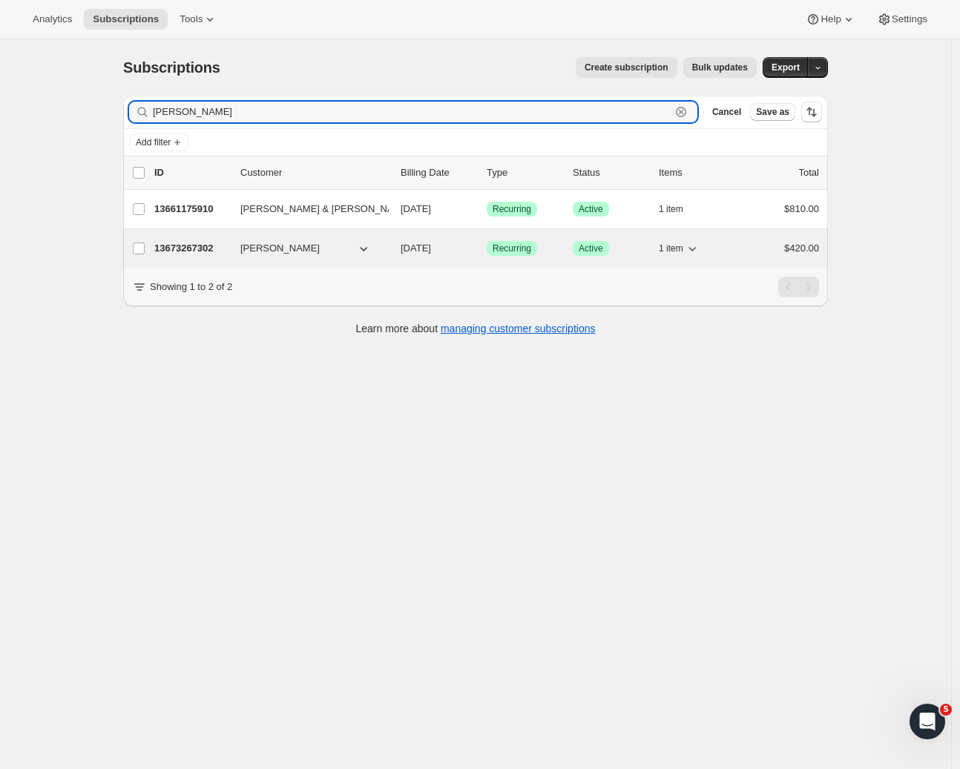
type input "Michelle o"
click at [186, 248] on p "13673267302" at bounding box center [191, 248] width 74 height 15
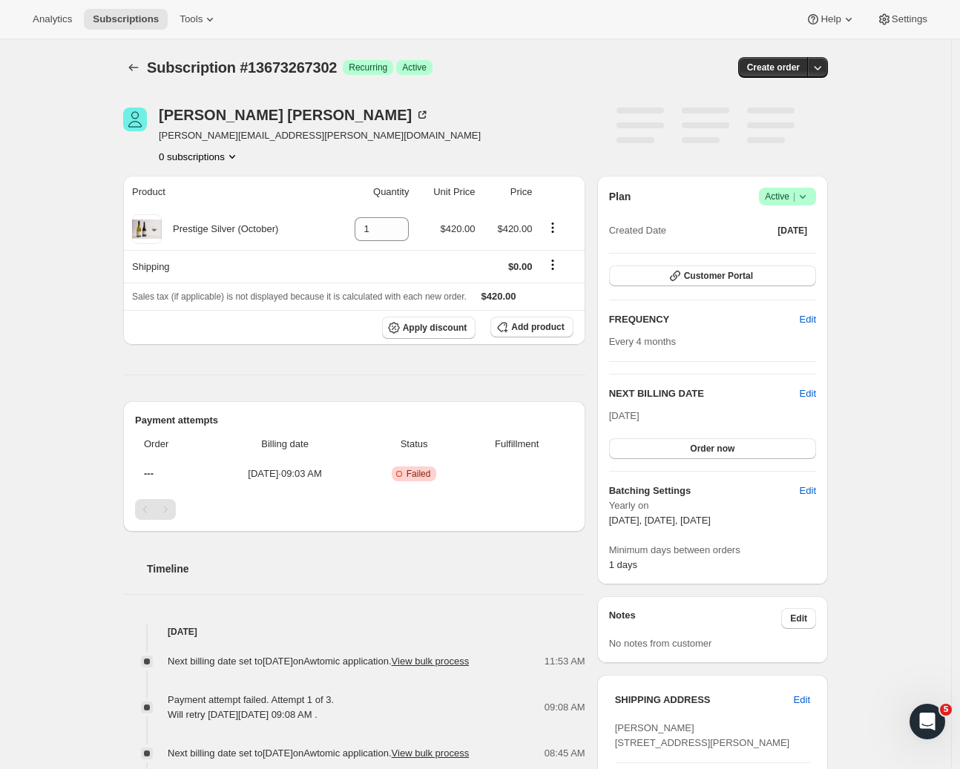
scroll to position [421, 0]
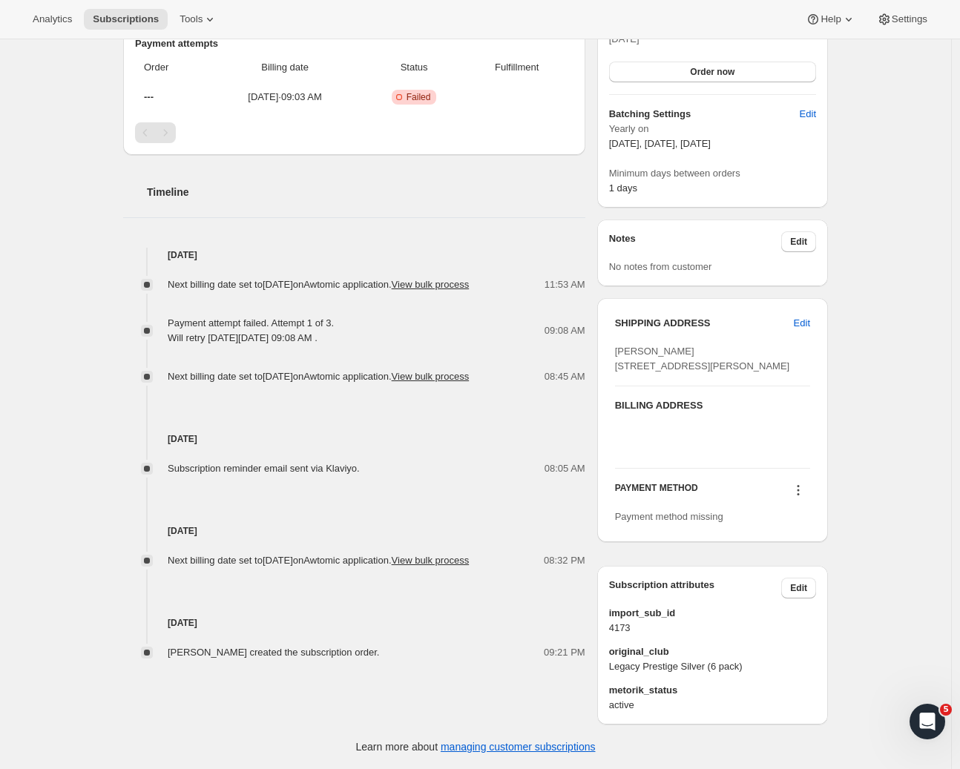
click at [794, 487] on icon at bounding box center [798, 490] width 15 height 15
click at [791, 585] on span "Add credit card" at bounding box center [780, 590] width 65 height 11
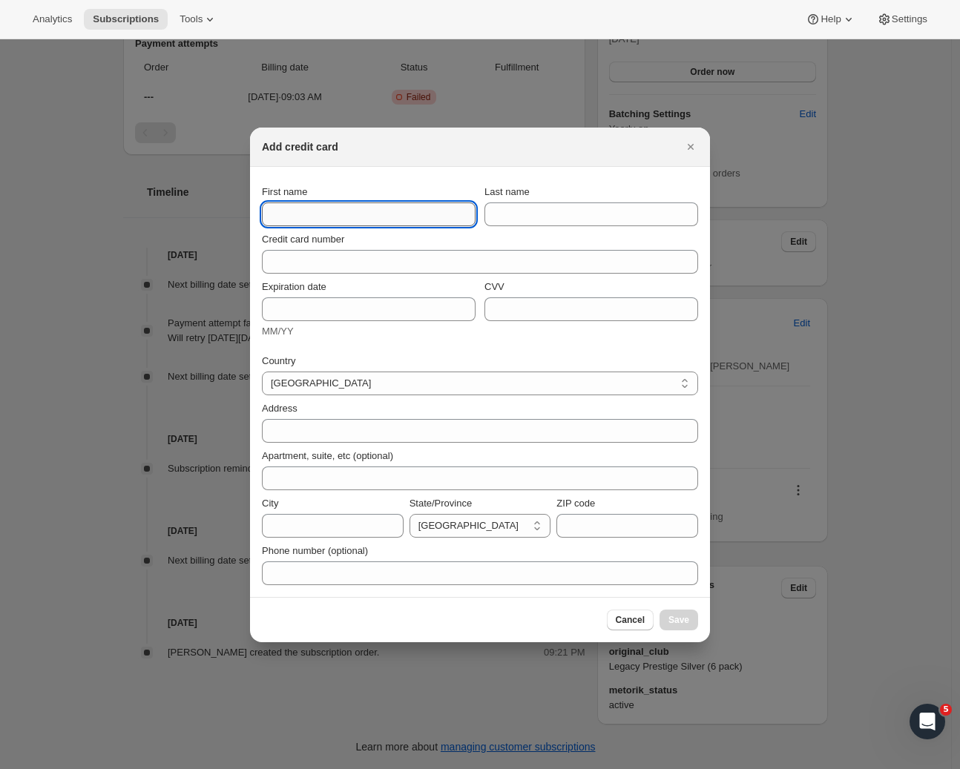
paste input "Michelle"
type input "Michelle"
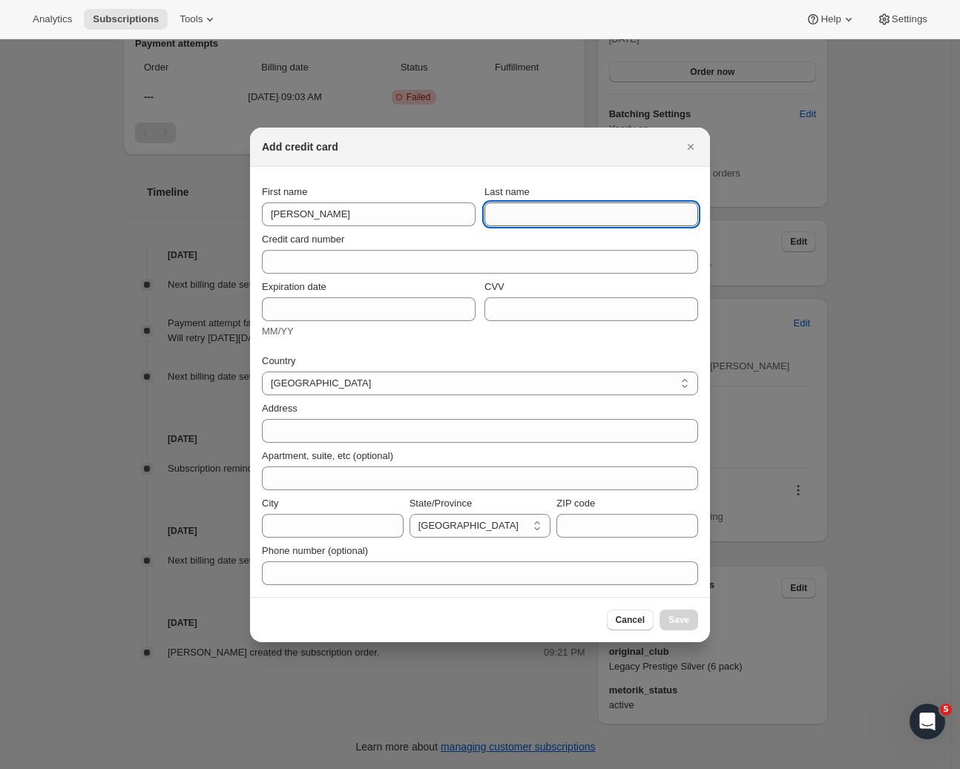
paste input "O'Sullivan"
type input "O'Sullivan"
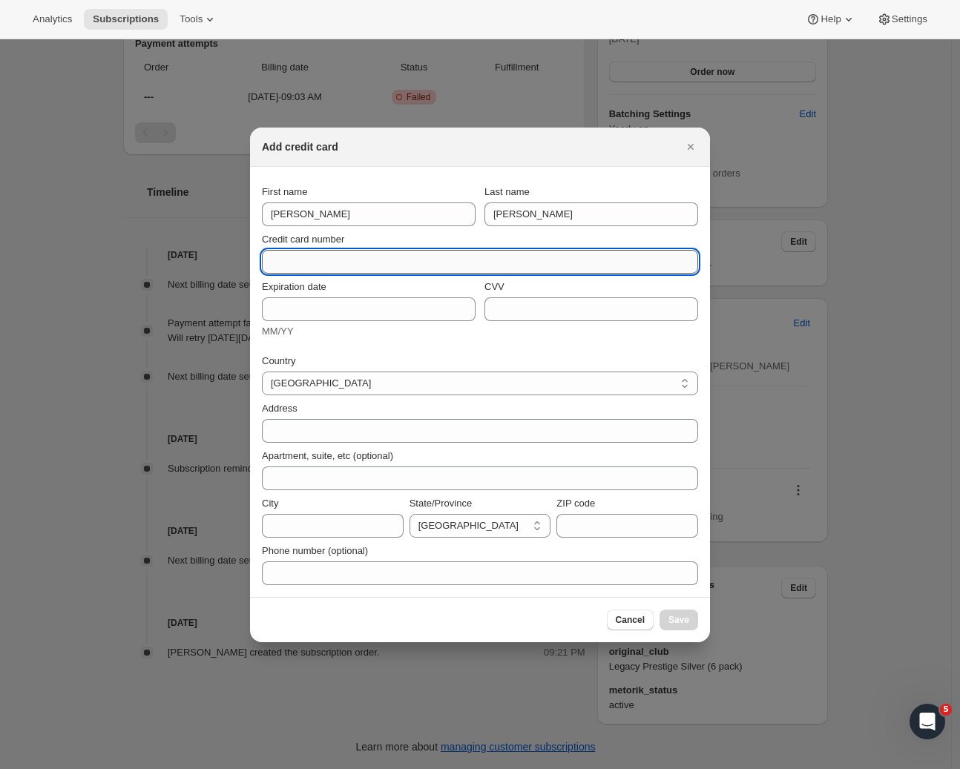
click at [402, 257] on input "Credit card number" at bounding box center [474, 262] width 424 height 24
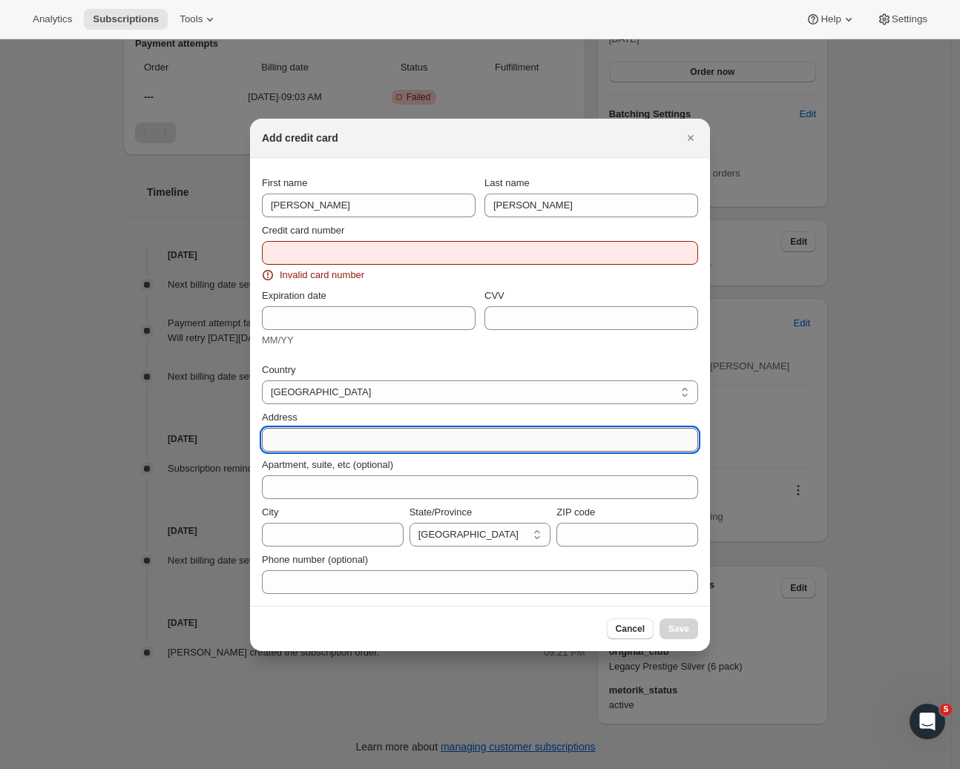
paste input "44 Duart Road"
type input "44 Duart Road"
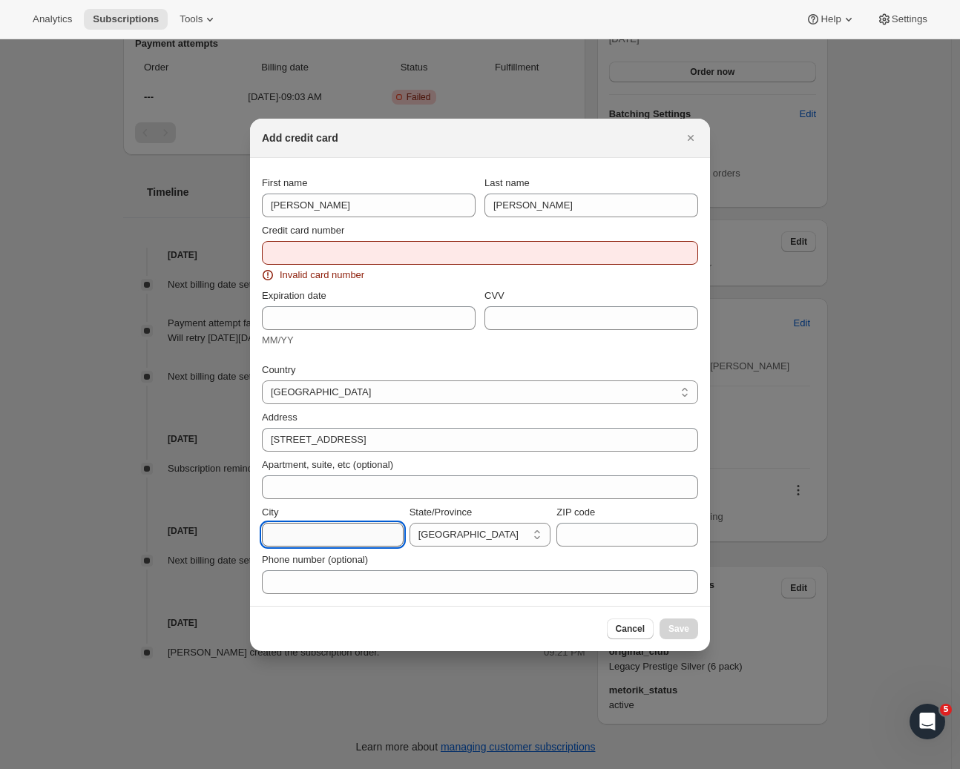
paste input "Havelock North"
type input "Havelock North"
select select "HKB"
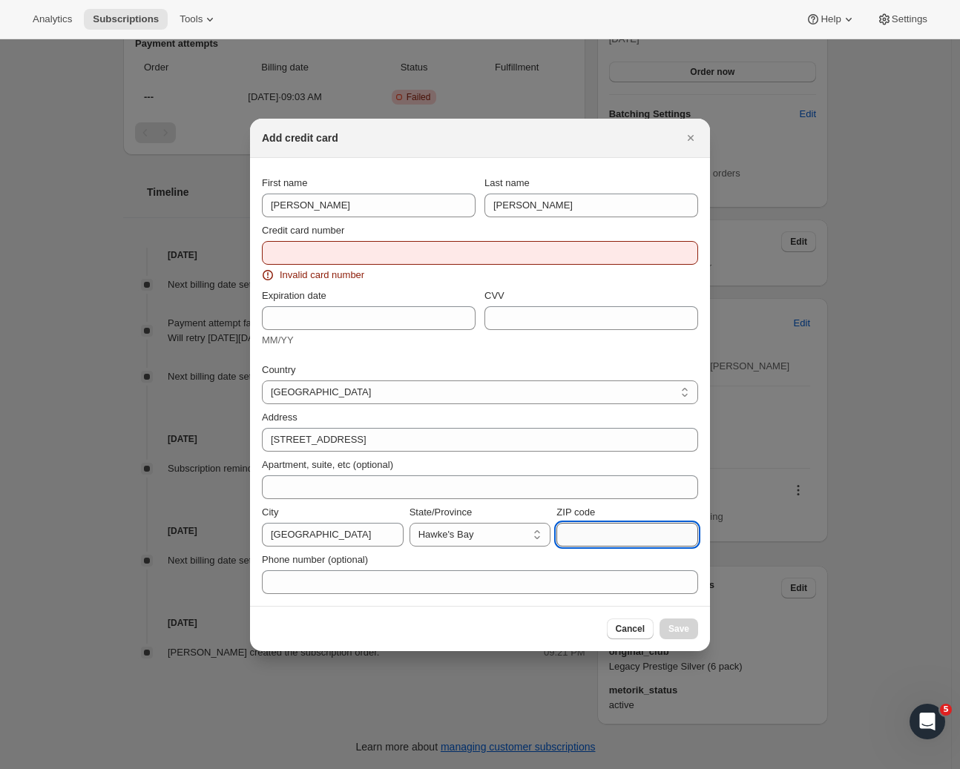
paste input "4130"
type input "4130"
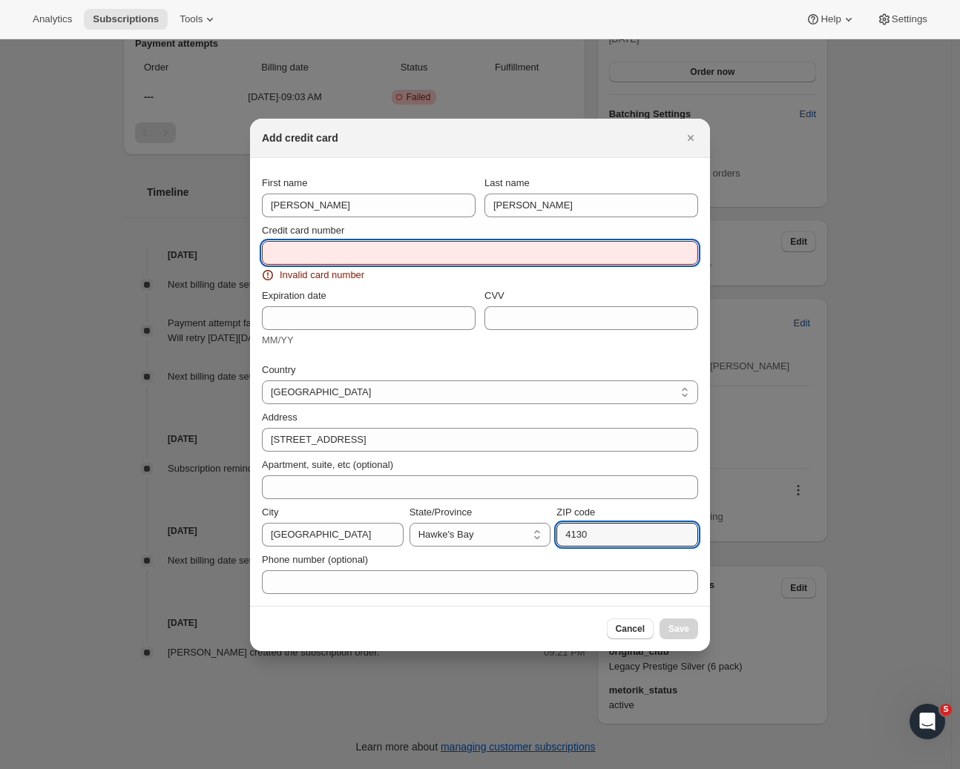
click at [282, 249] on input "Credit card number" at bounding box center [474, 253] width 424 height 24
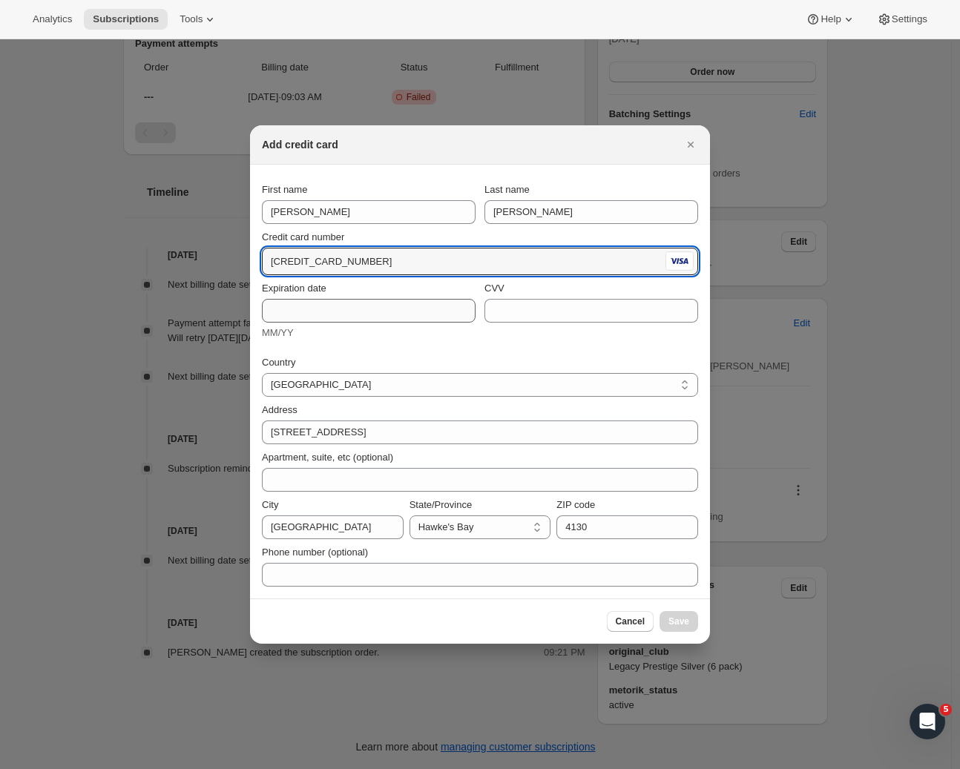
type input "4055 4720 0508 1184"
click at [265, 312] on input "Expiration date" at bounding box center [369, 311] width 214 height 24
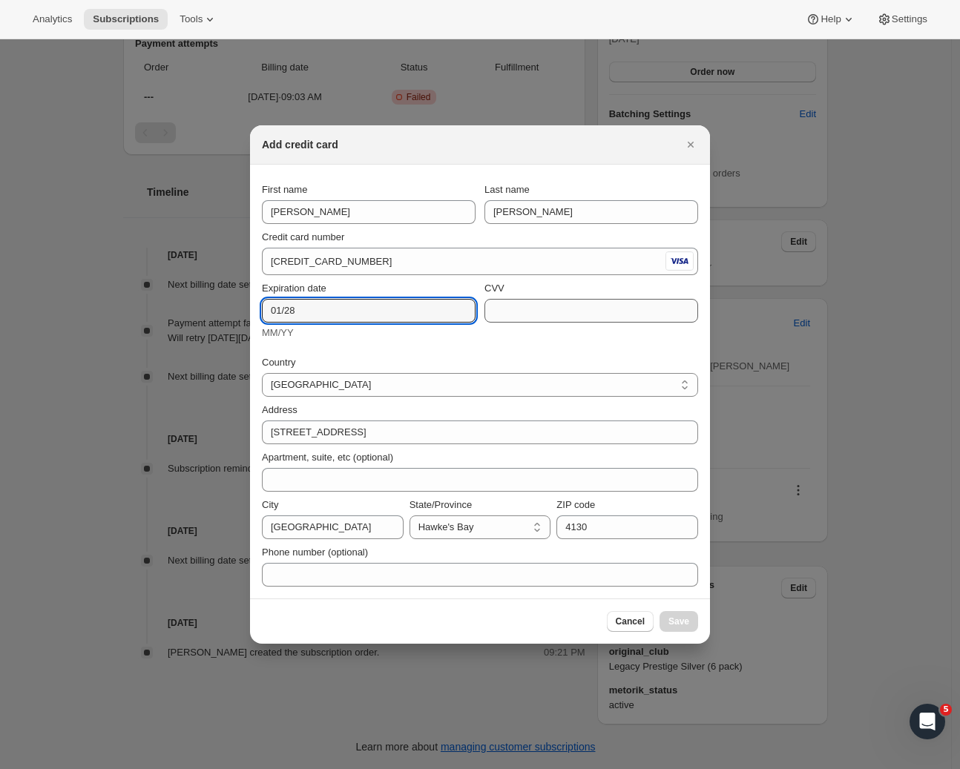
type input "01/28"
click at [516, 305] on input "CVV" at bounding box center [591, 311] width 214 height 24
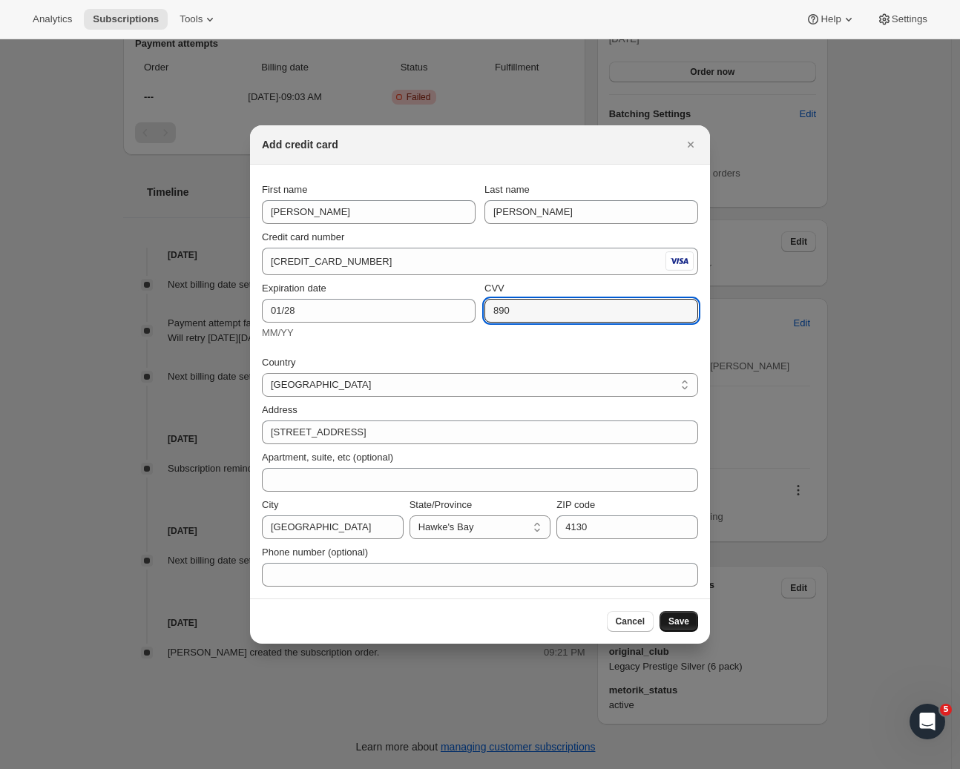
type input "890"
click at [686, 628] on button "Save" at bounding box center [678, 621] width 39 height 21
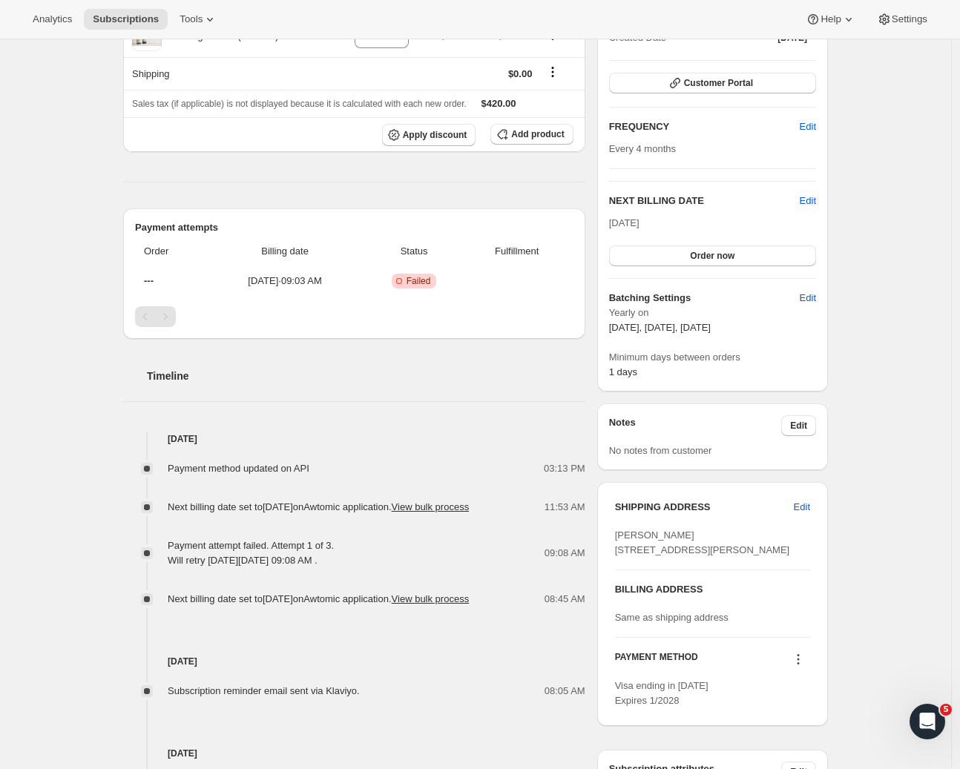
scroll to position [0, 0]
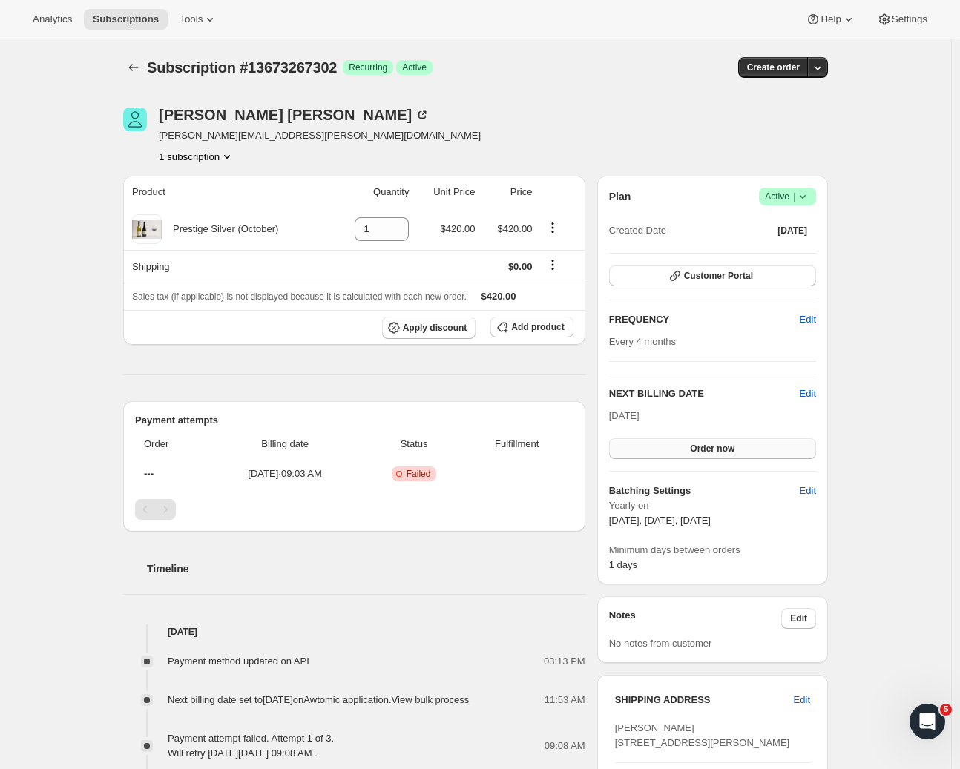
click at [703, 447] on span "Order now" at bounding box center [712, 449] width 45 height 12
click at [704, 446] on span "Click to confirm" at bounding box center [712, 449] width 67 height 12
